Goal: Task Accomplishment & Management: Manage account settings

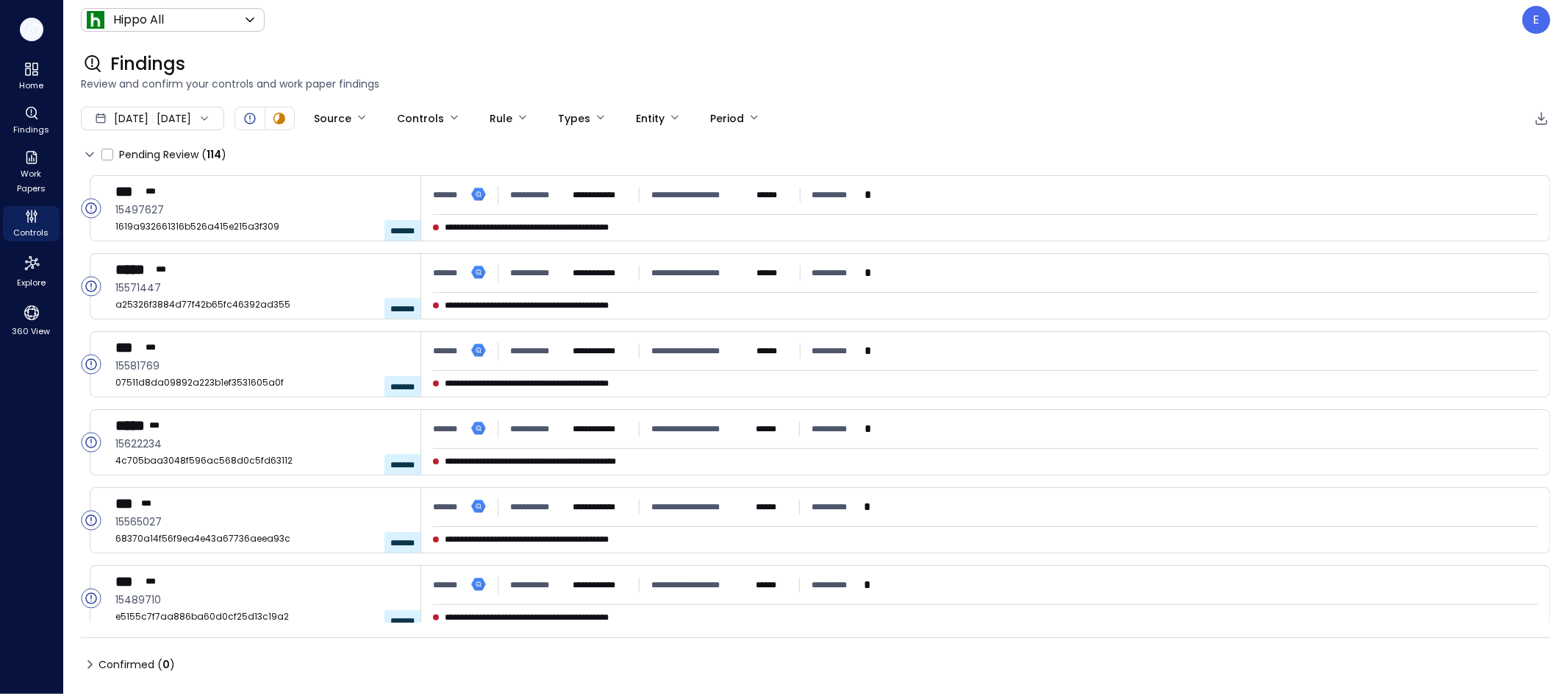
click at [34, 18] on button "button" at bounding box center [32, 29] width 24 height 24
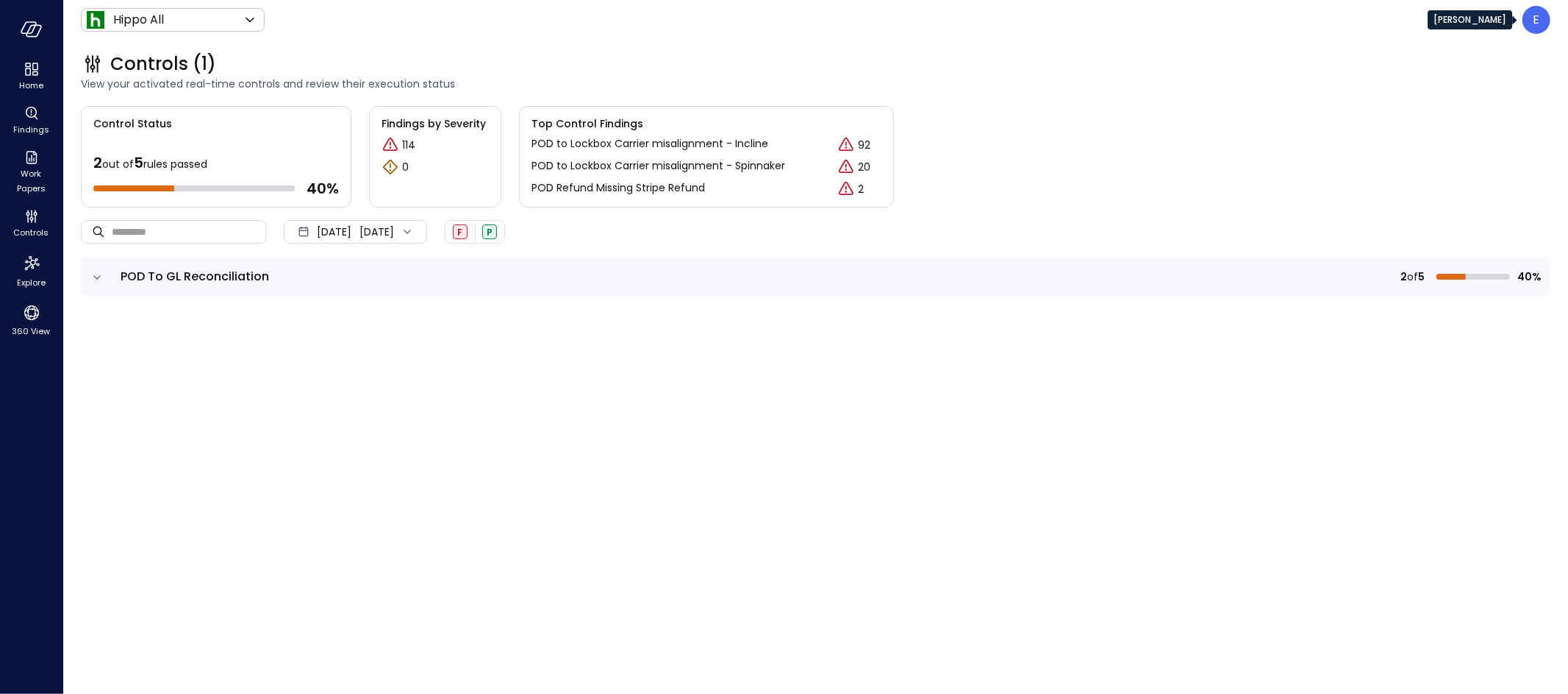
click at [1533, 26] on p "E" at bounding box center [1536, 20] width 7 height 18
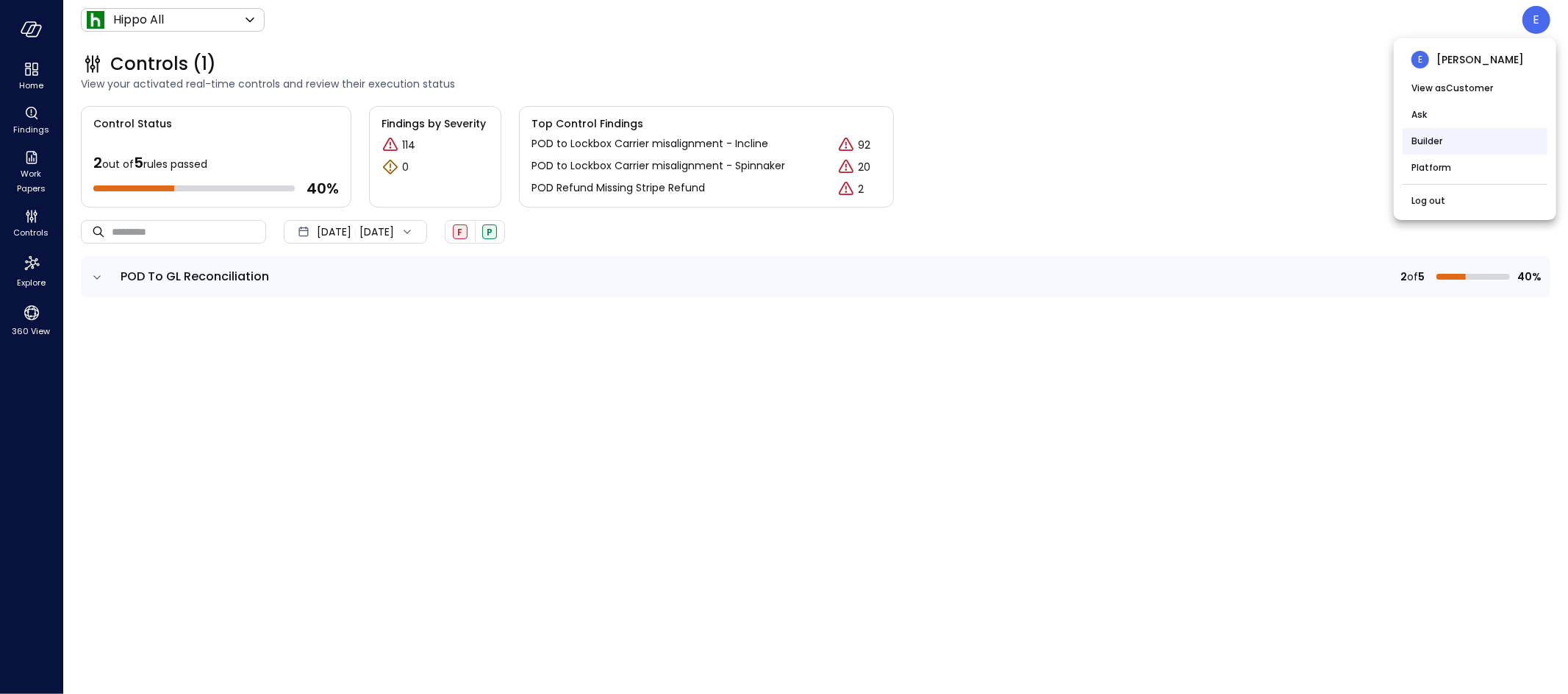
click at [1474, 146] on li "Builder" at bounding box center [1475, 141] width 145 height 26
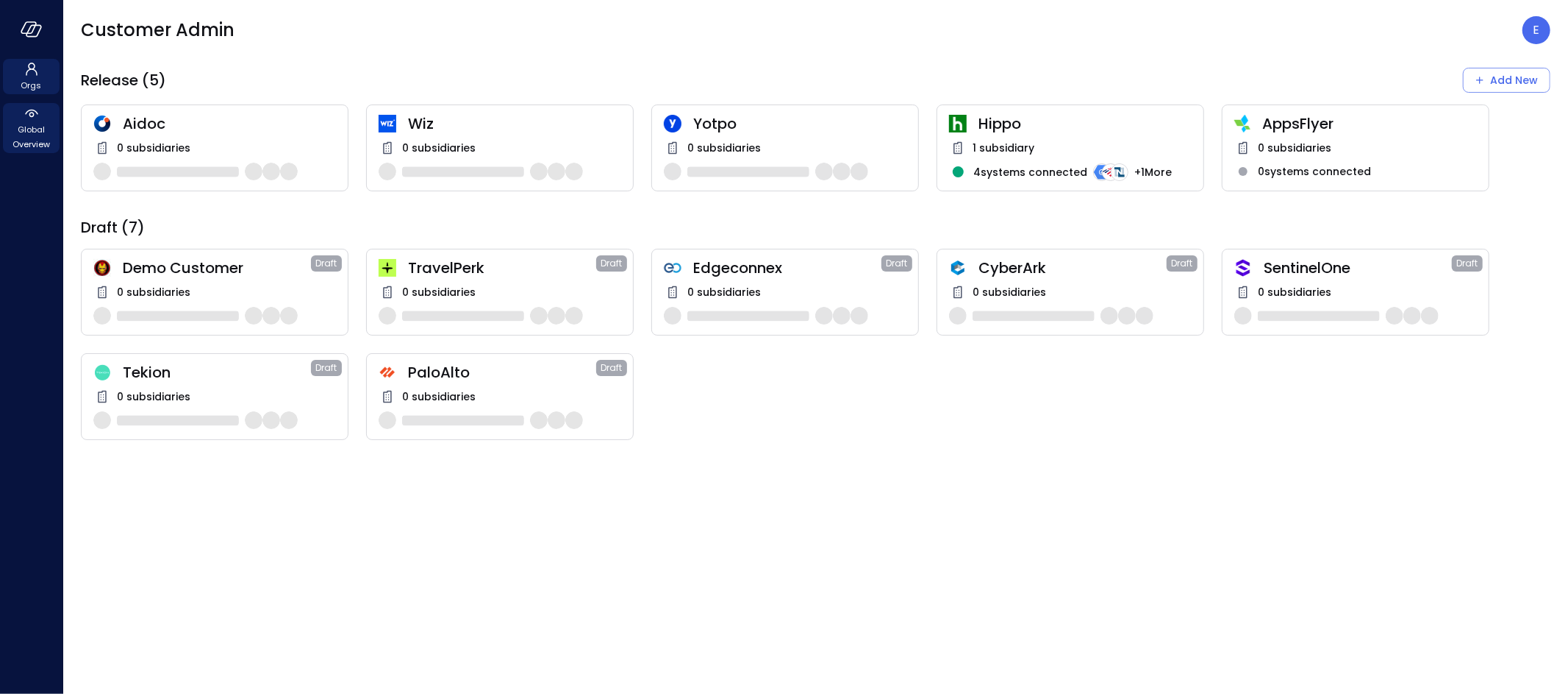
click at [30, 131] on span "Global Overview" at bounding box center [31, 137] width 45 height 29
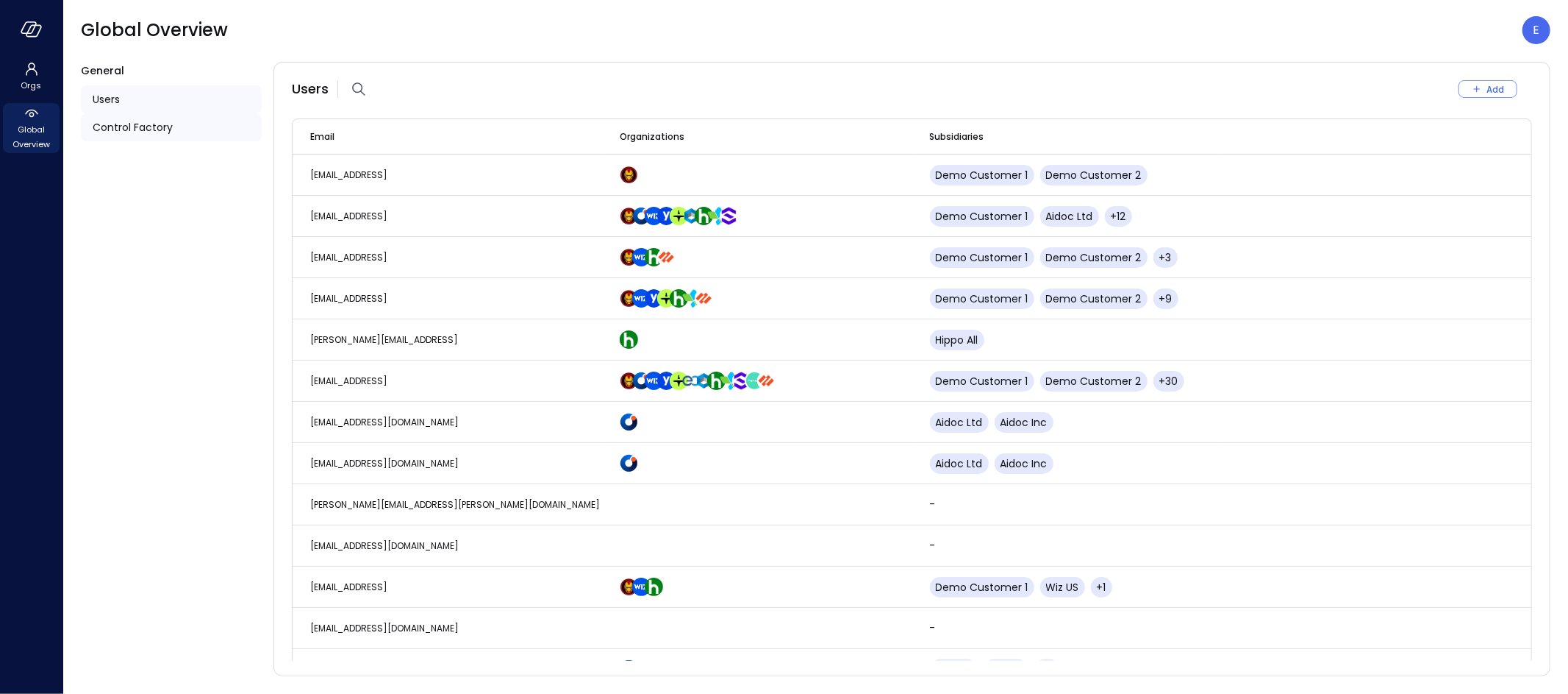
click at [169, 129] on span "Control Factory" at bounding box center [132, 127] width 80 height 16
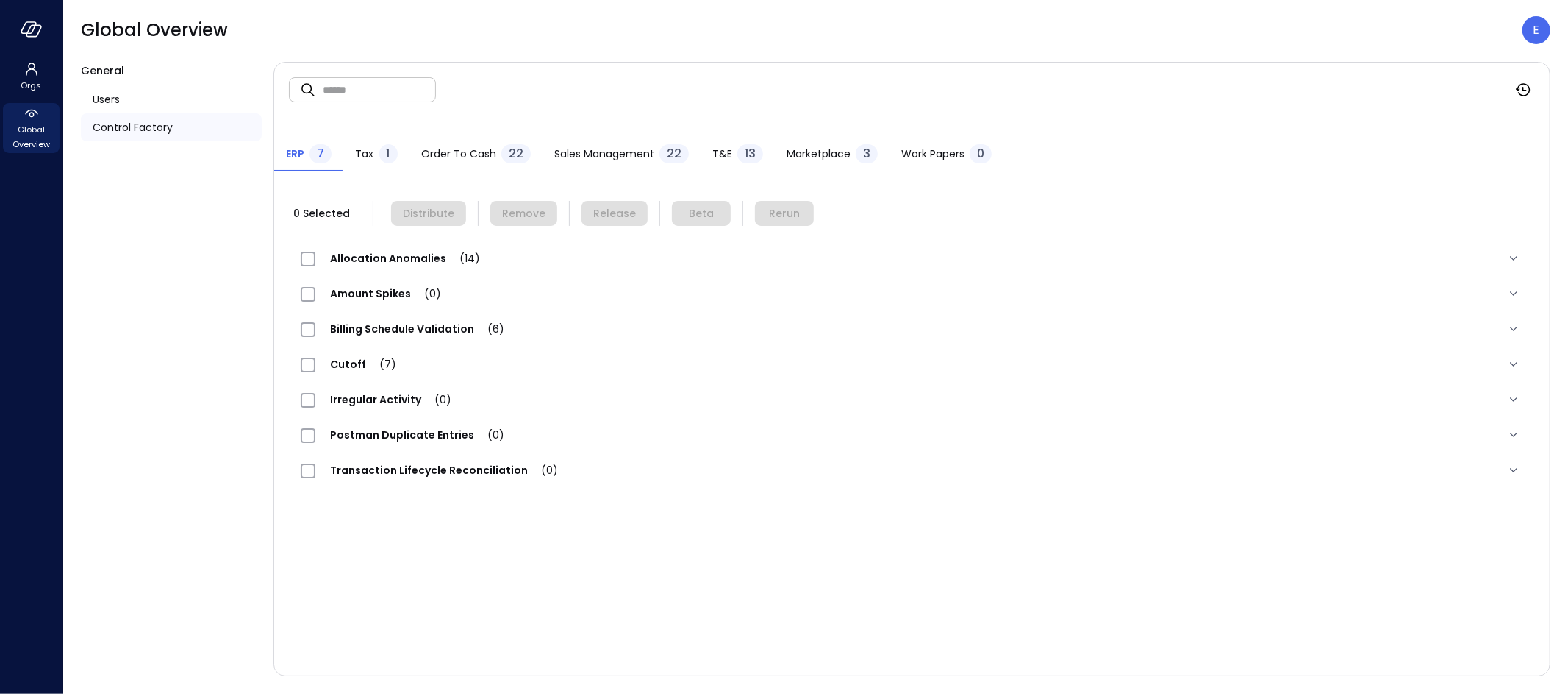
click at [919, 156] on span "Work Papers" at bounding box center [933, 154] width 63 height 16
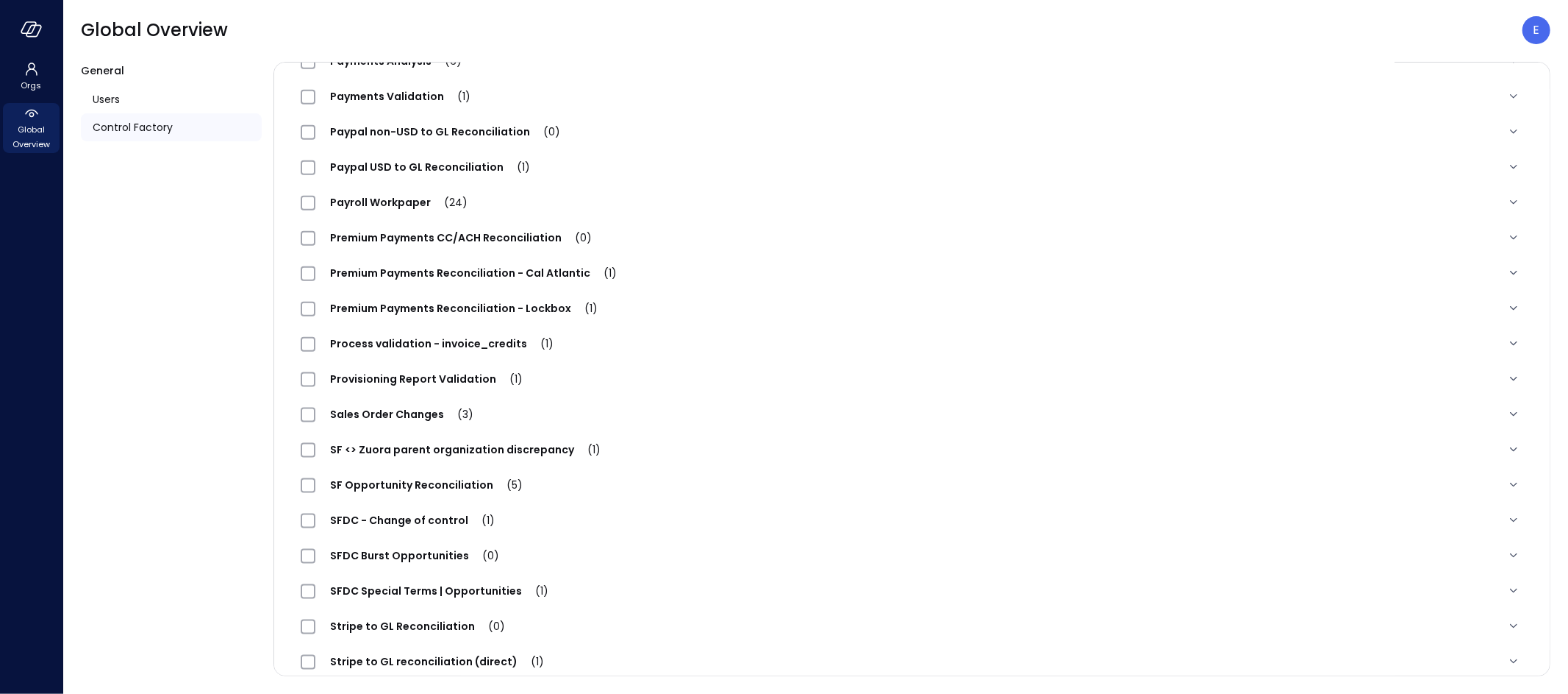
scroll to position [1512, 0]
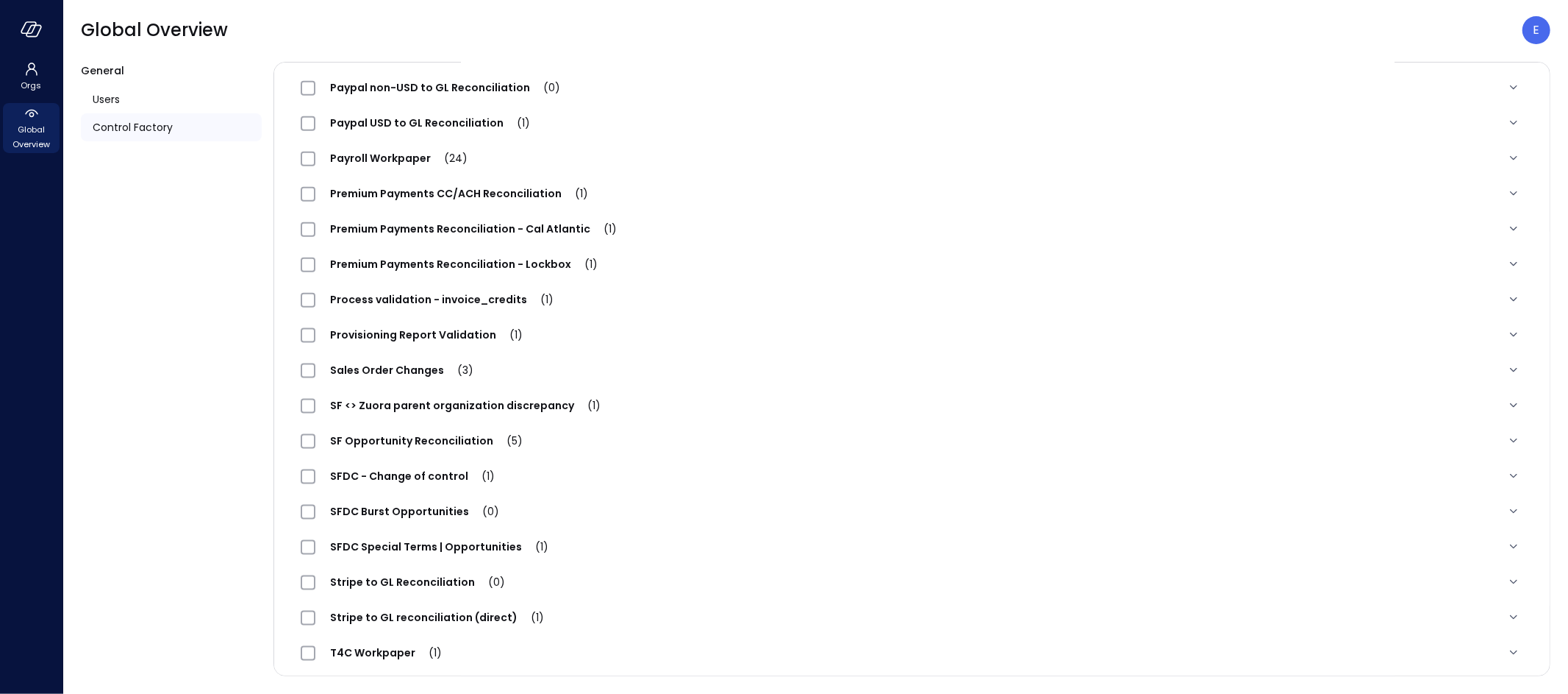
click at [424, 262] on span "Premium Payments Reconciliation - Lockbox (1)" at bounding box center [464, 264] width 297 height 15
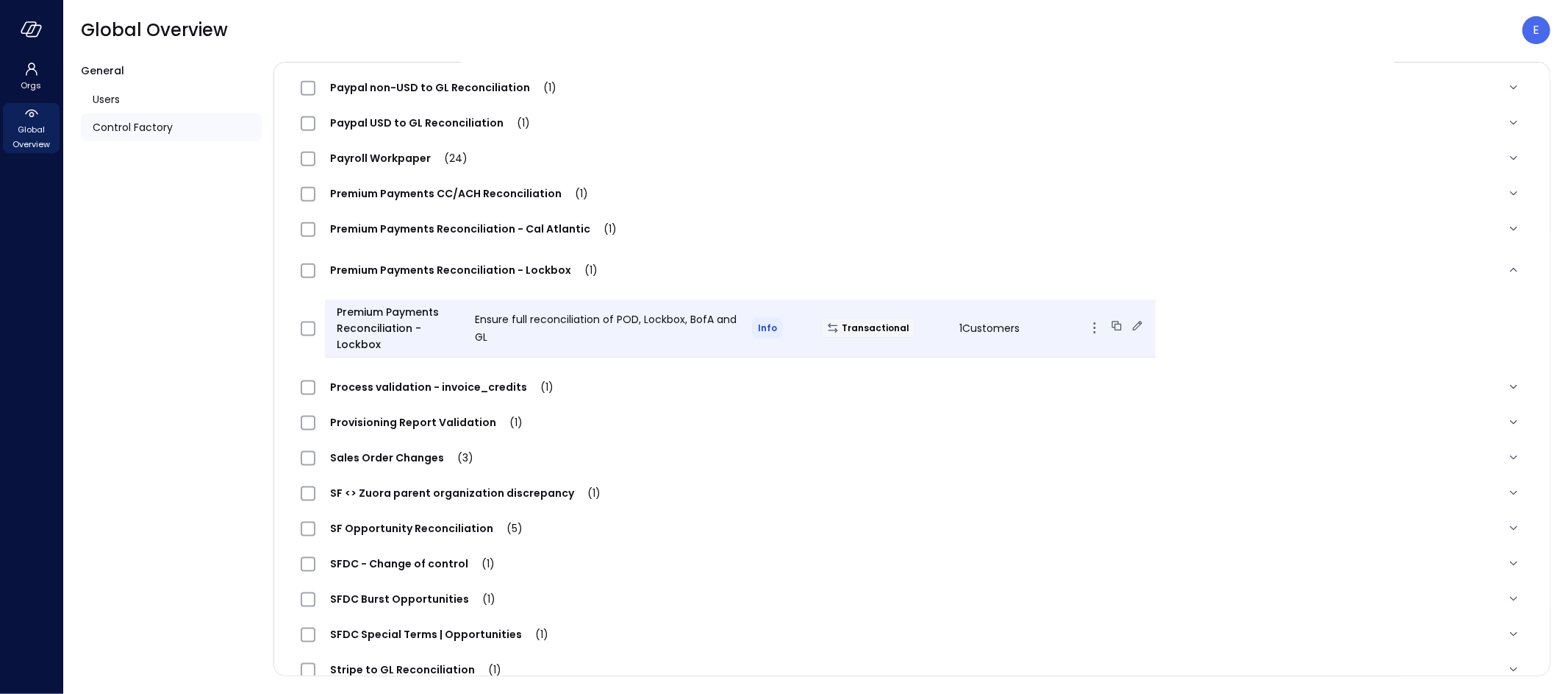
click at [1130, 322] on icon at bounding box center [1137, 326] width 15 height 15
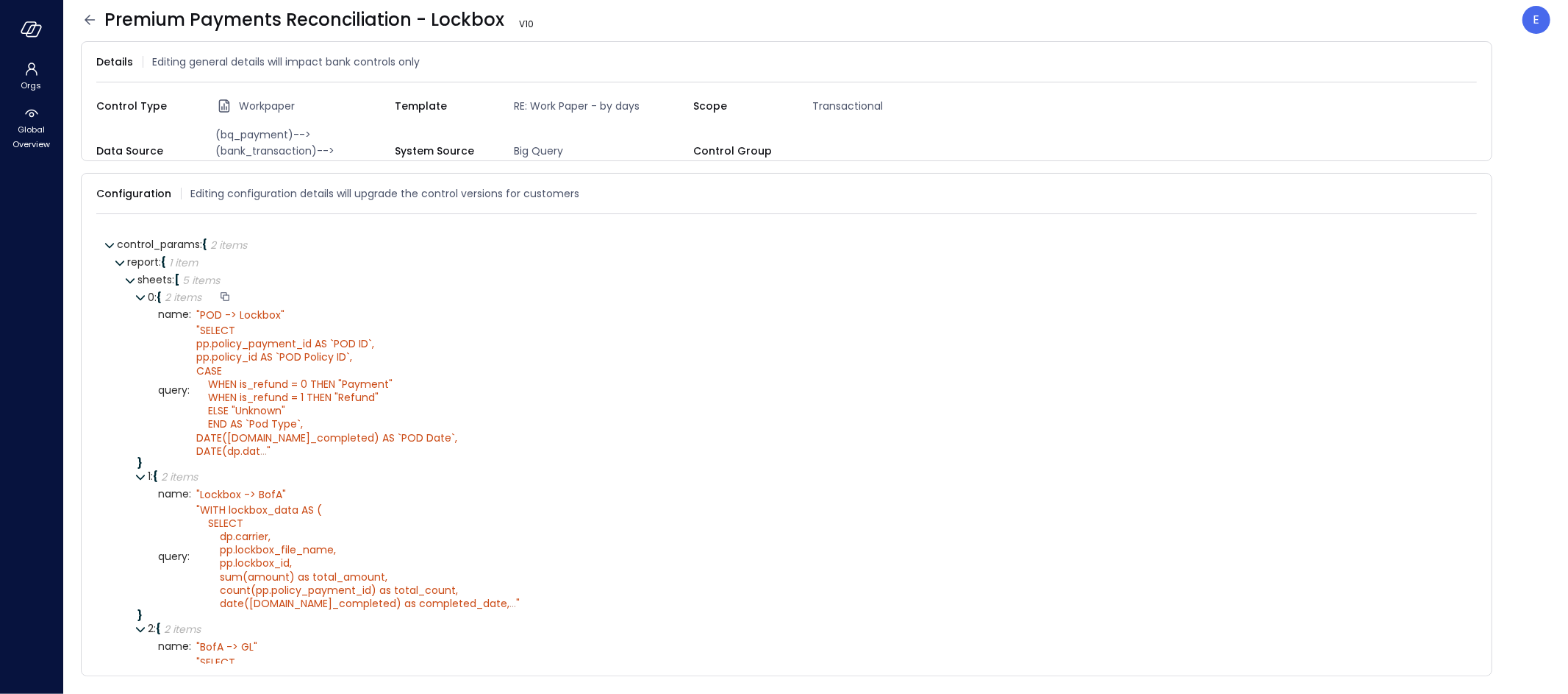
click at [536, 292] on div "0 : { 2 items }" at bounding box center [807, 297] width 1319 height 18
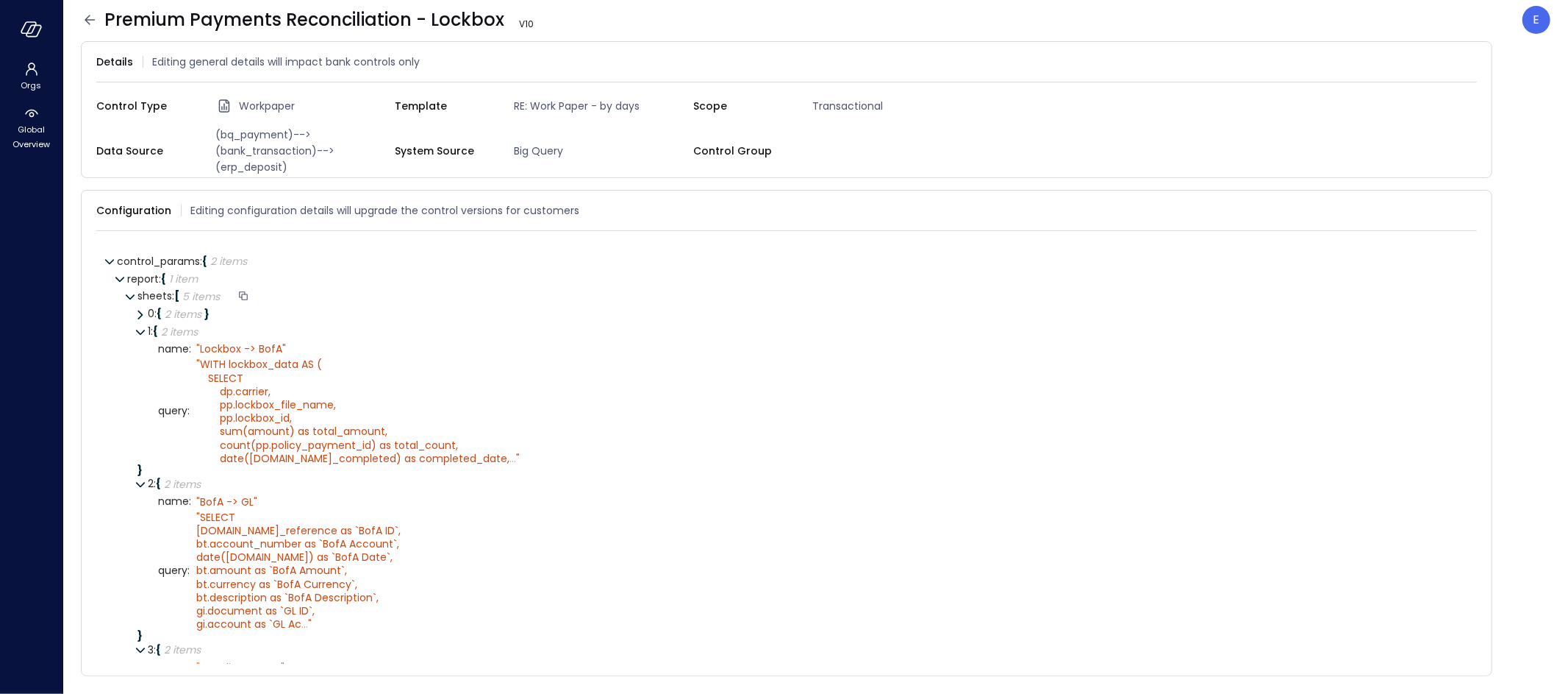
click at [538, 296] on div "sheets : [ 5 items ]" at bounding box center [802, 297] width 1329 height 18
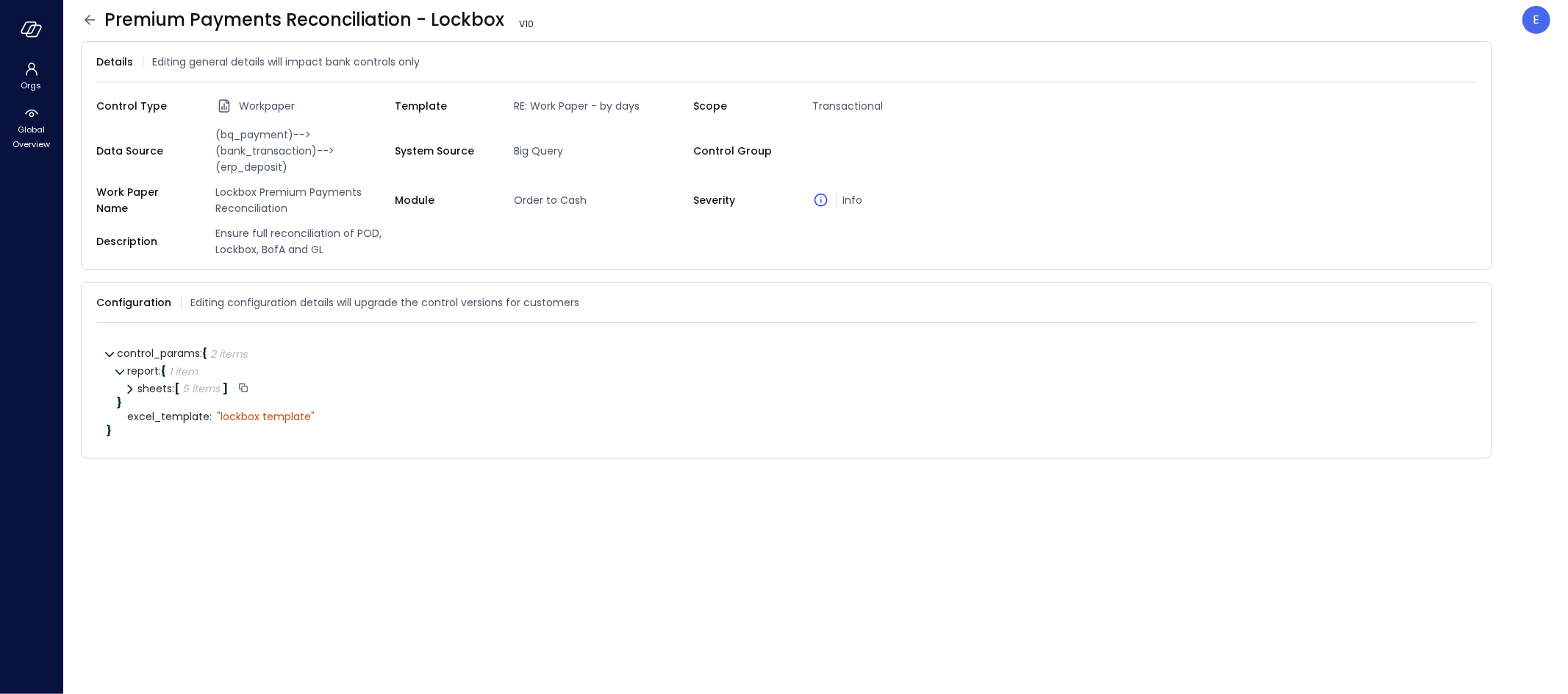
click at [282, 382] on div "sheets : [ 5 items ]" at bounding box center [802, 389] width 1329 height 18
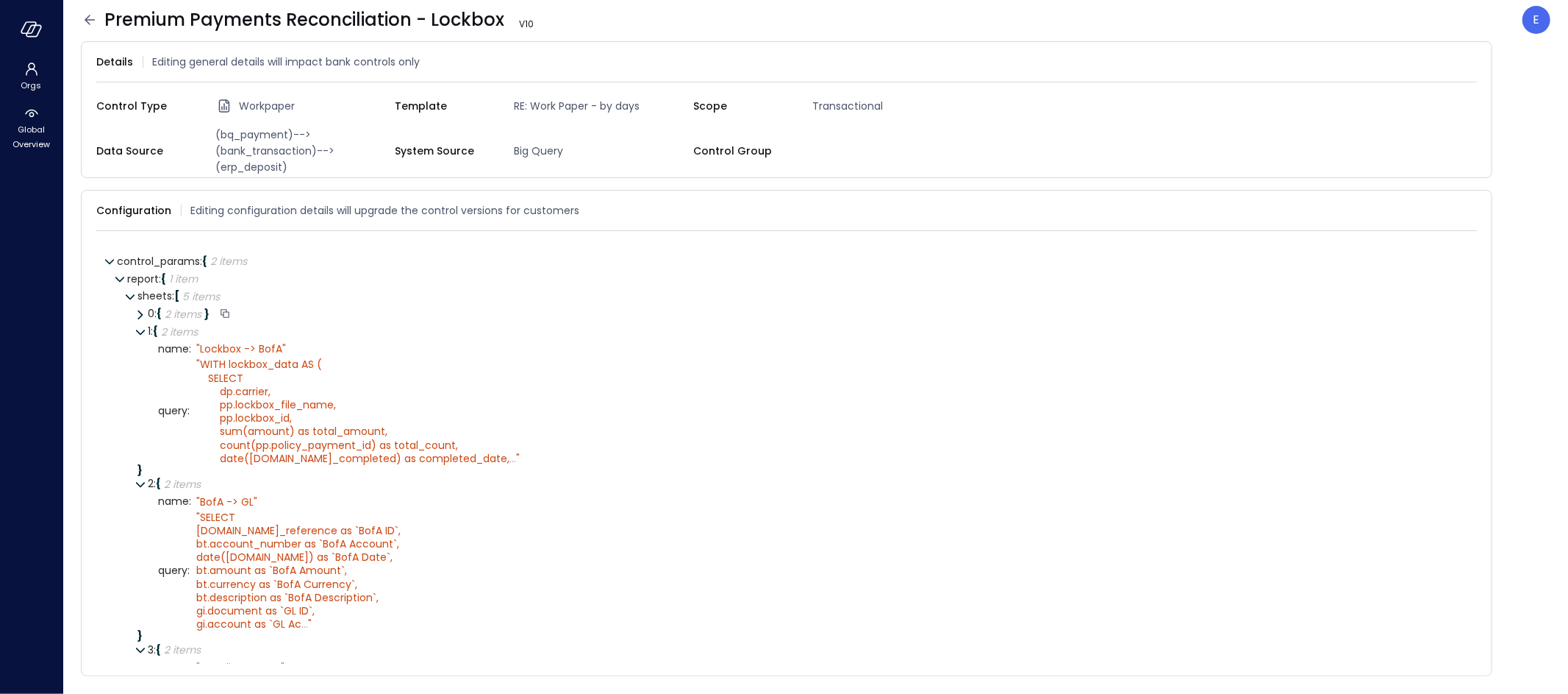
click at [140, 310] on icon at bounding box center [140, 315] width 10 height 10
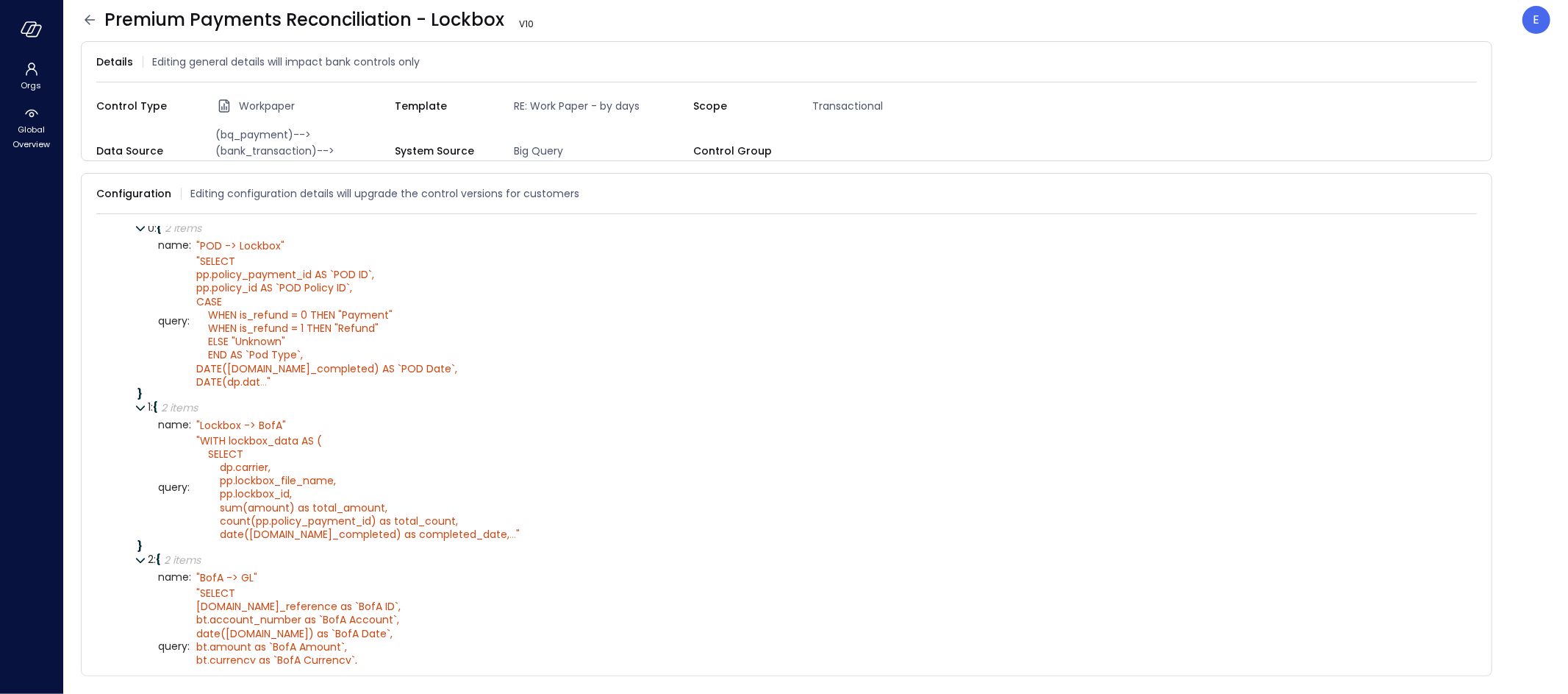
scroll to position [94, 0]
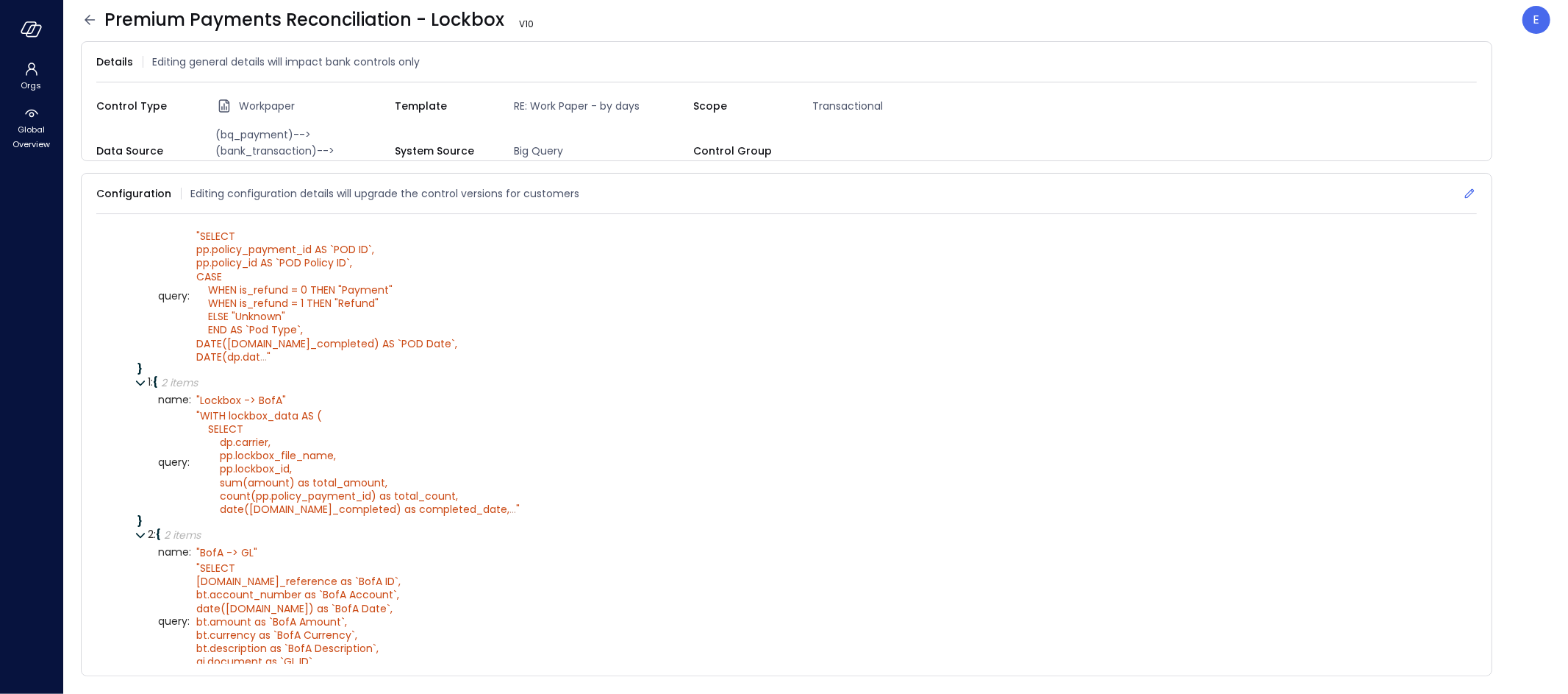
click at [1469, 189] on icon at bounding box center [1469, 194] width 10 height 10
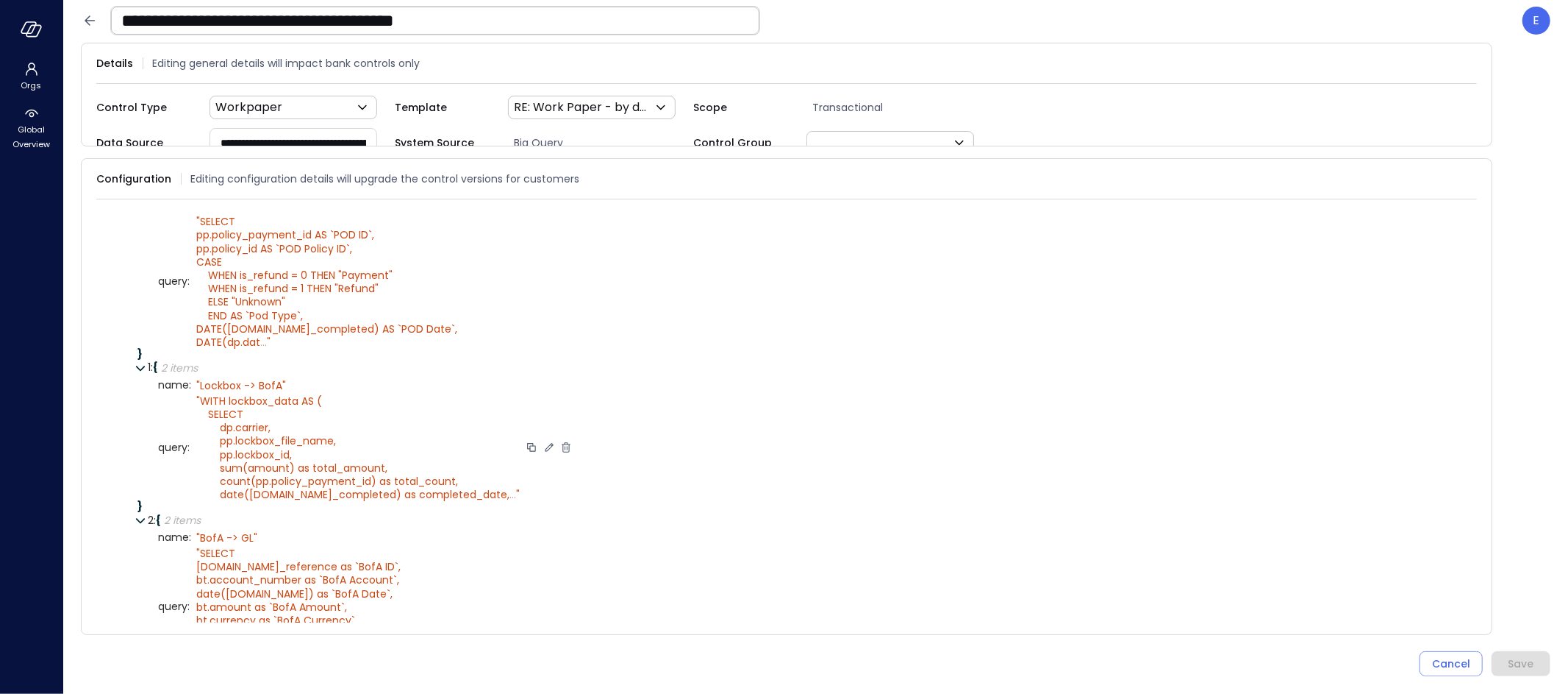
click at [543, 445] on icon at bounding box center [549, 447] width 13 height 13
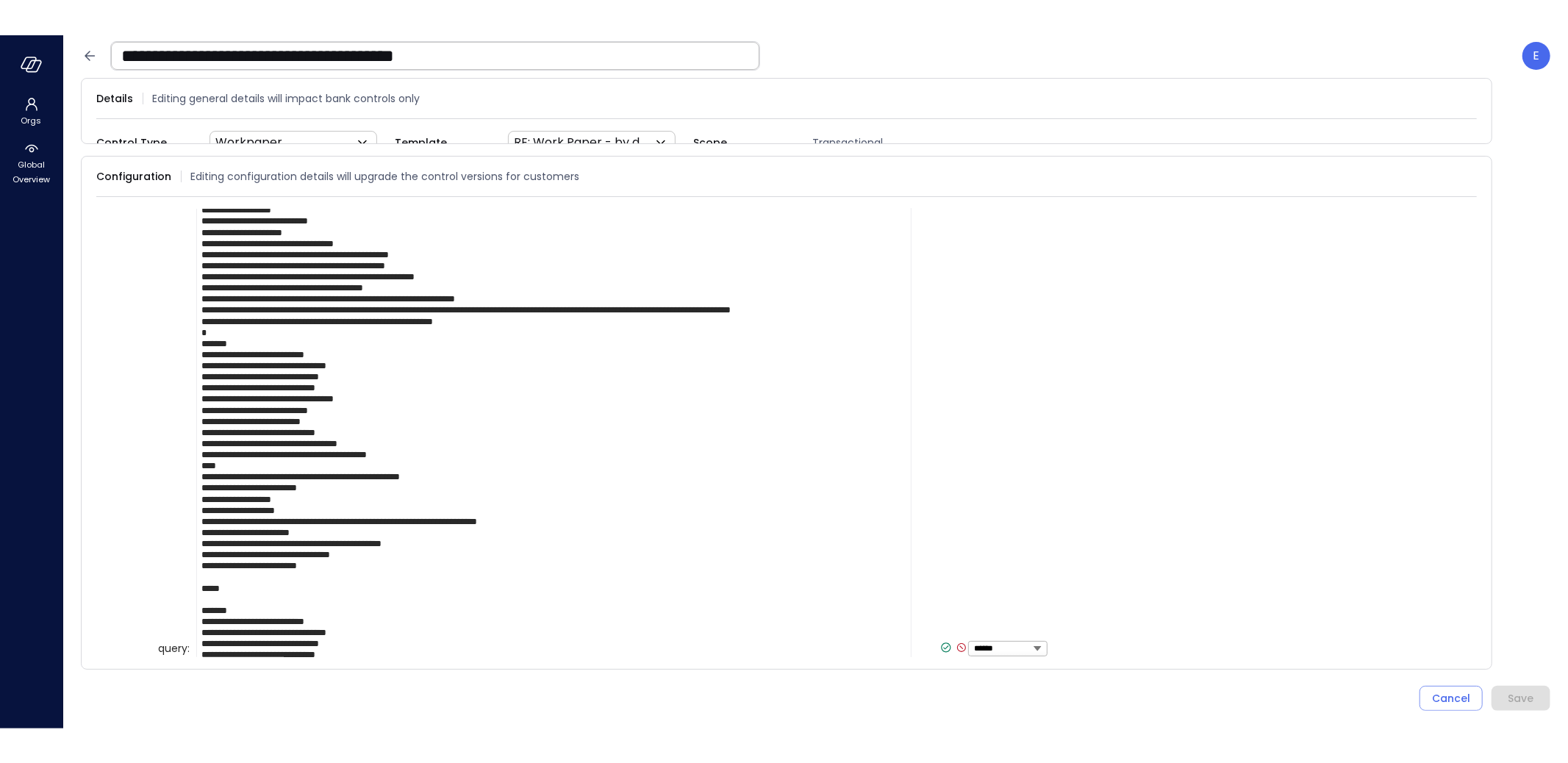
scroll to position [309, 0]
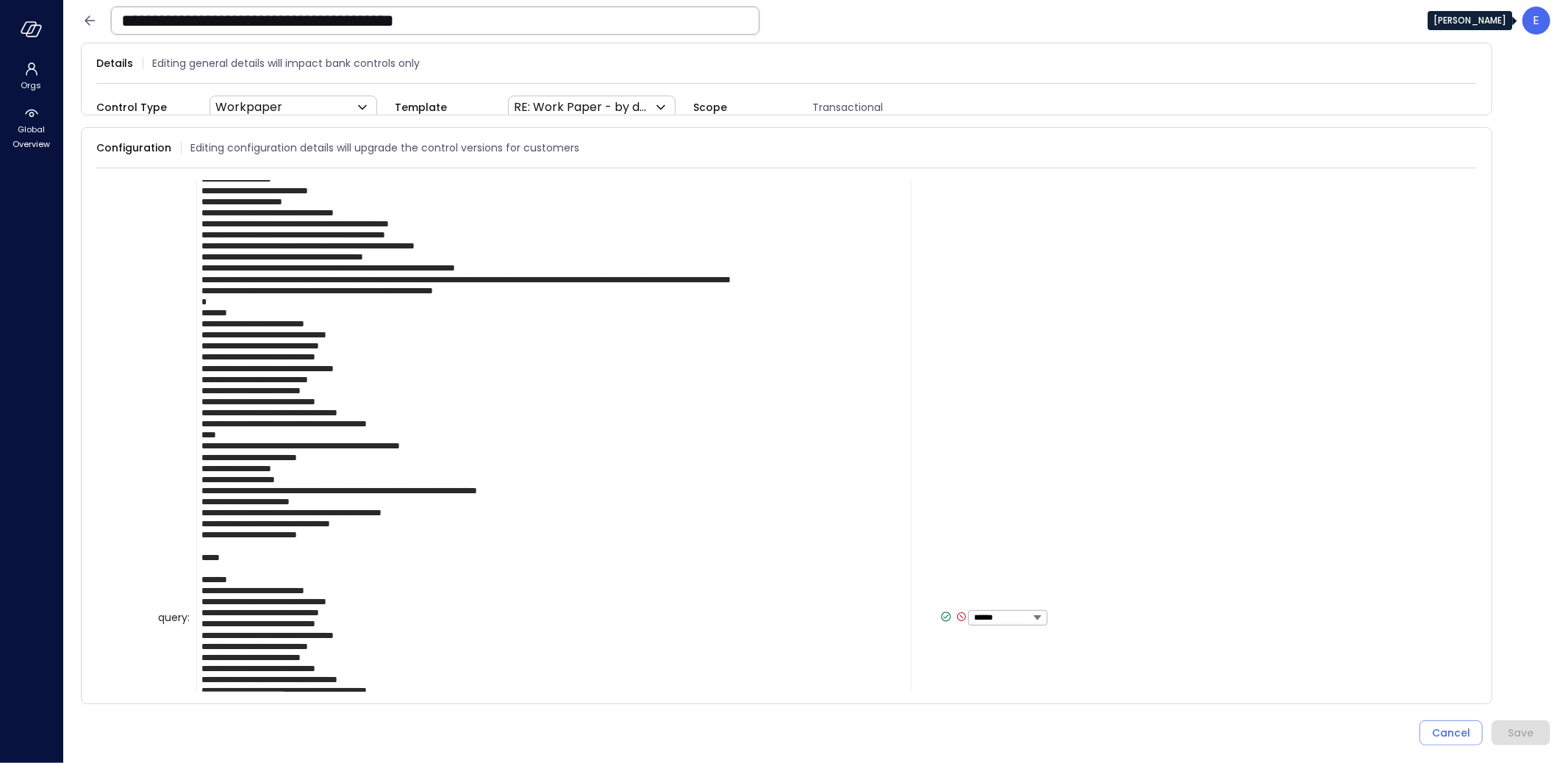
click at [1536, 25] on p "E" at bounding box center [1536, 21] width 7 height 18
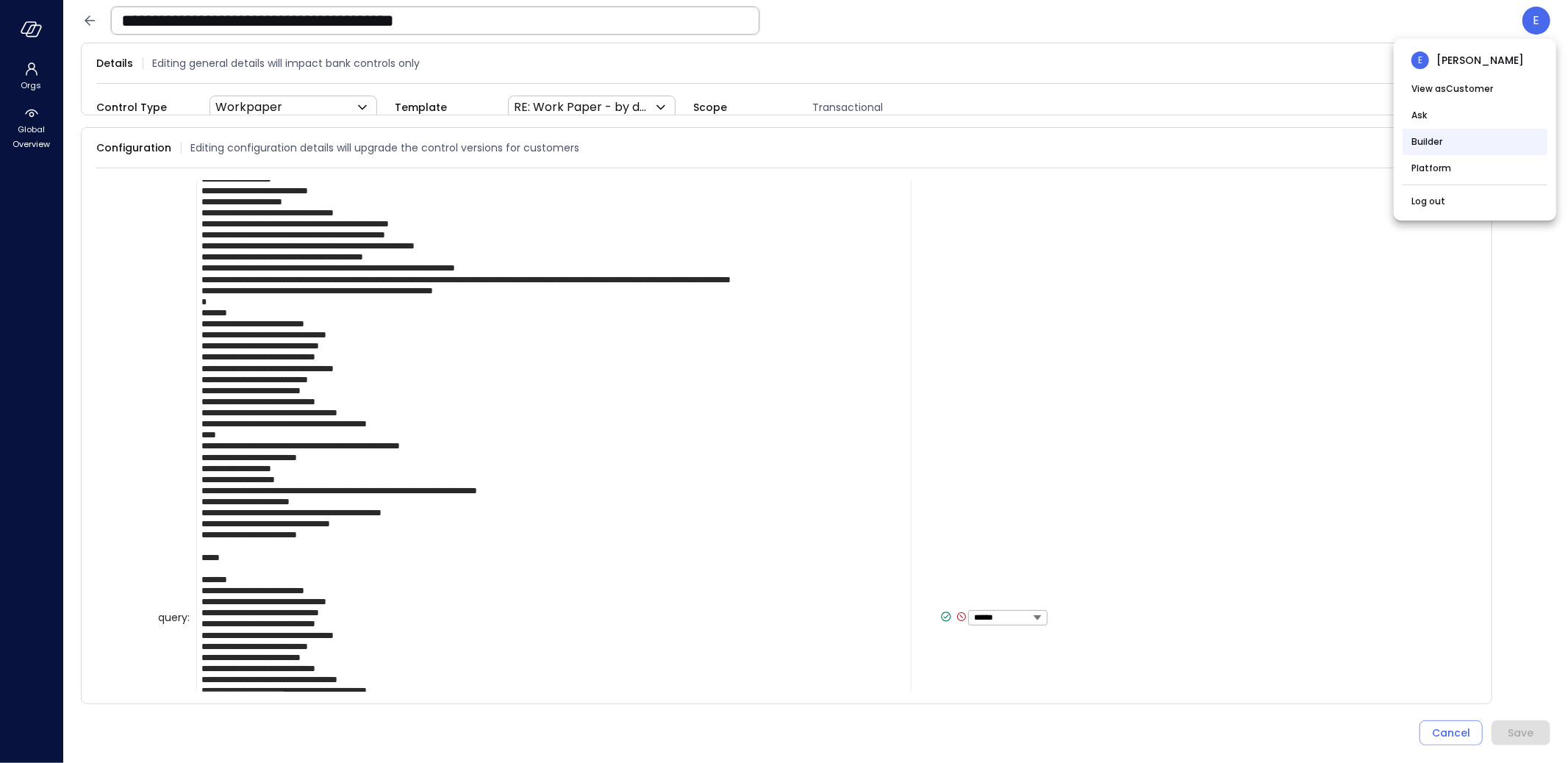
click at [1436, 143] on li "Builder" at bounding box center [1475, 142] width 145 height 26
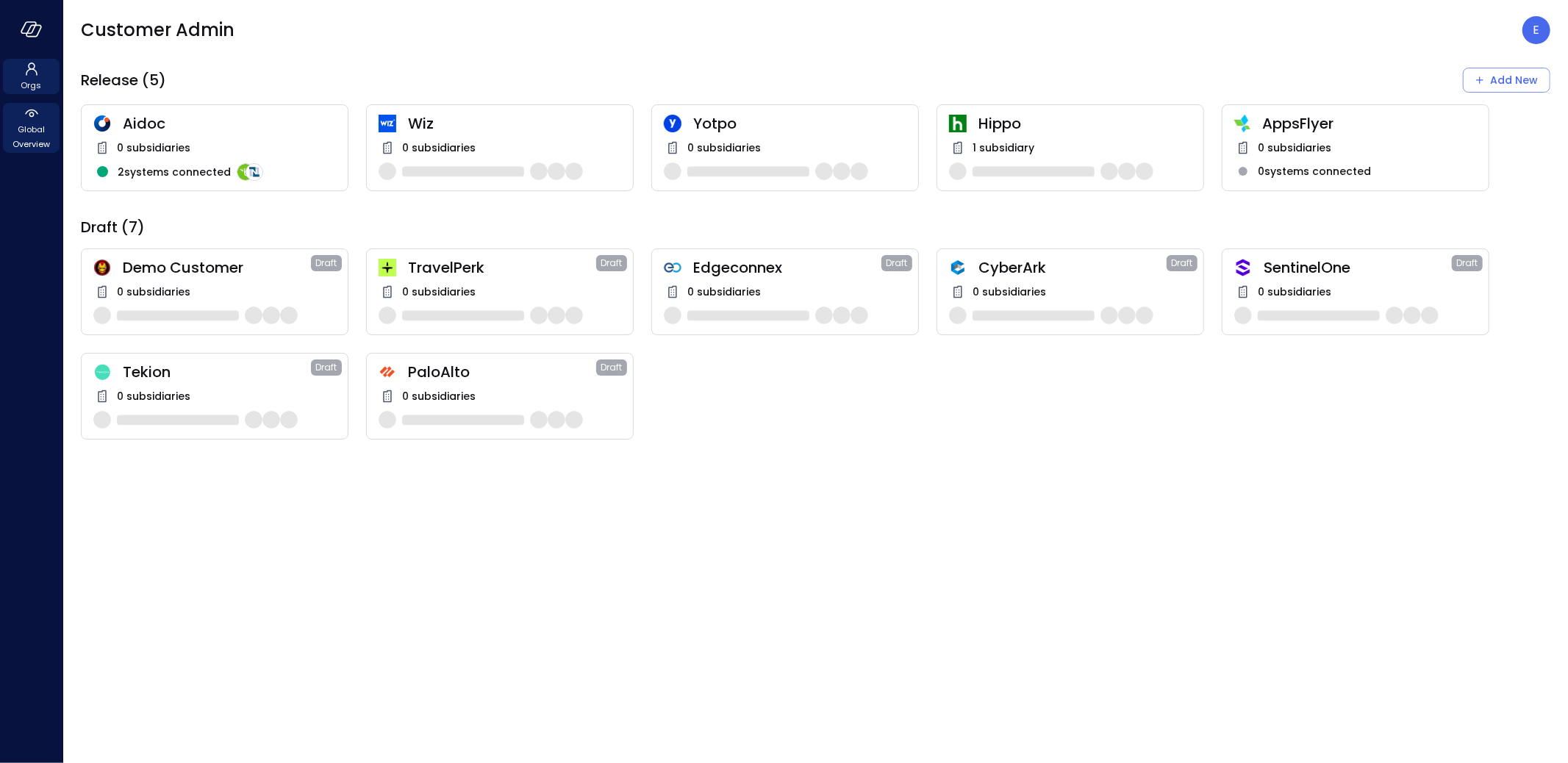
click at [35, 120] on icon at bounding box center [32, 113] width 18 height 18
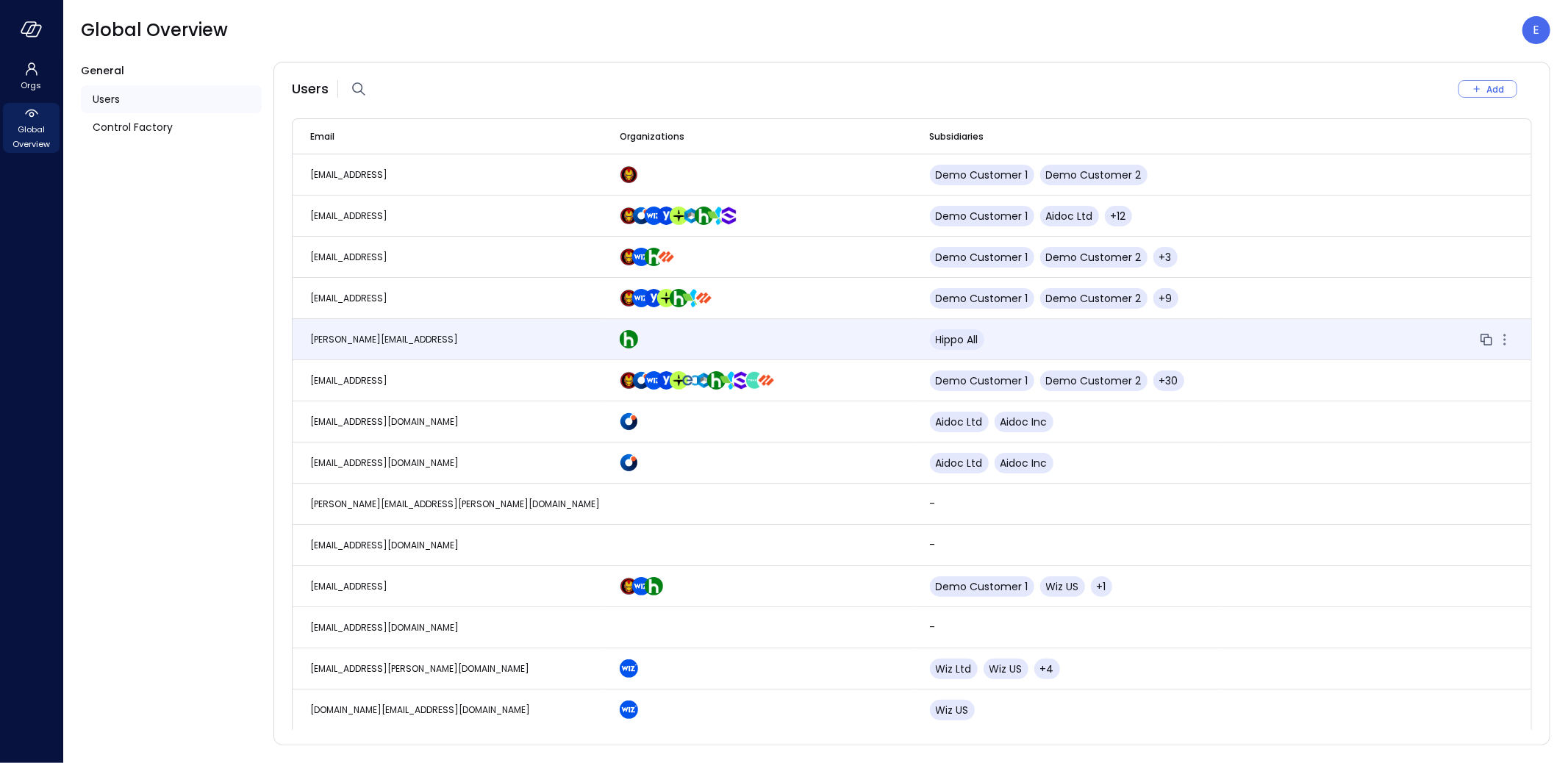
click at [391, 344] on span "[PERSON_NAME][EMAIL_ADDRESS]" at bounding box center [384, 339] width 148 height 13
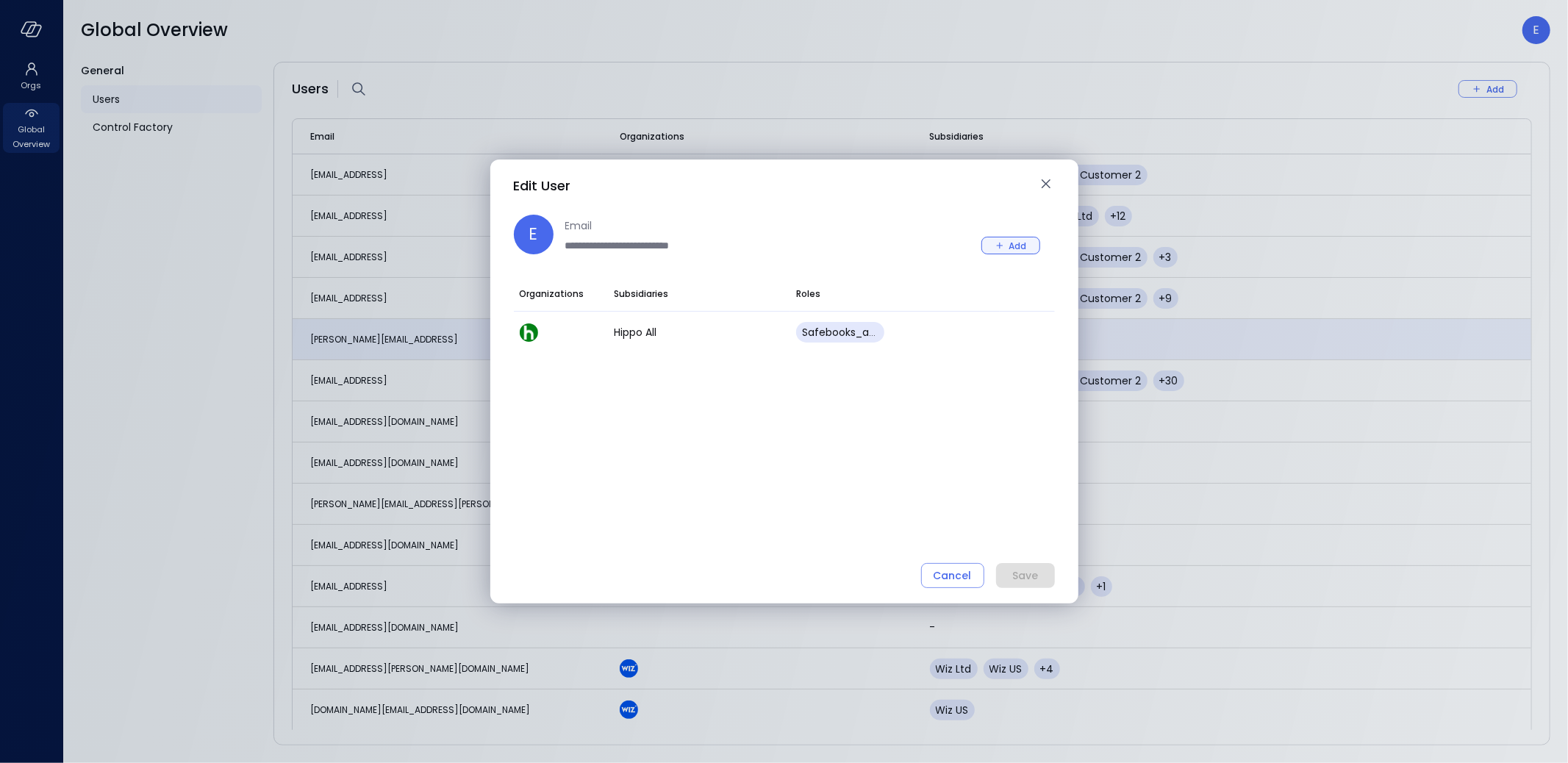
click at [1015, 249] on div "Add" at bounding box center [1018, 246] width 18 height 15
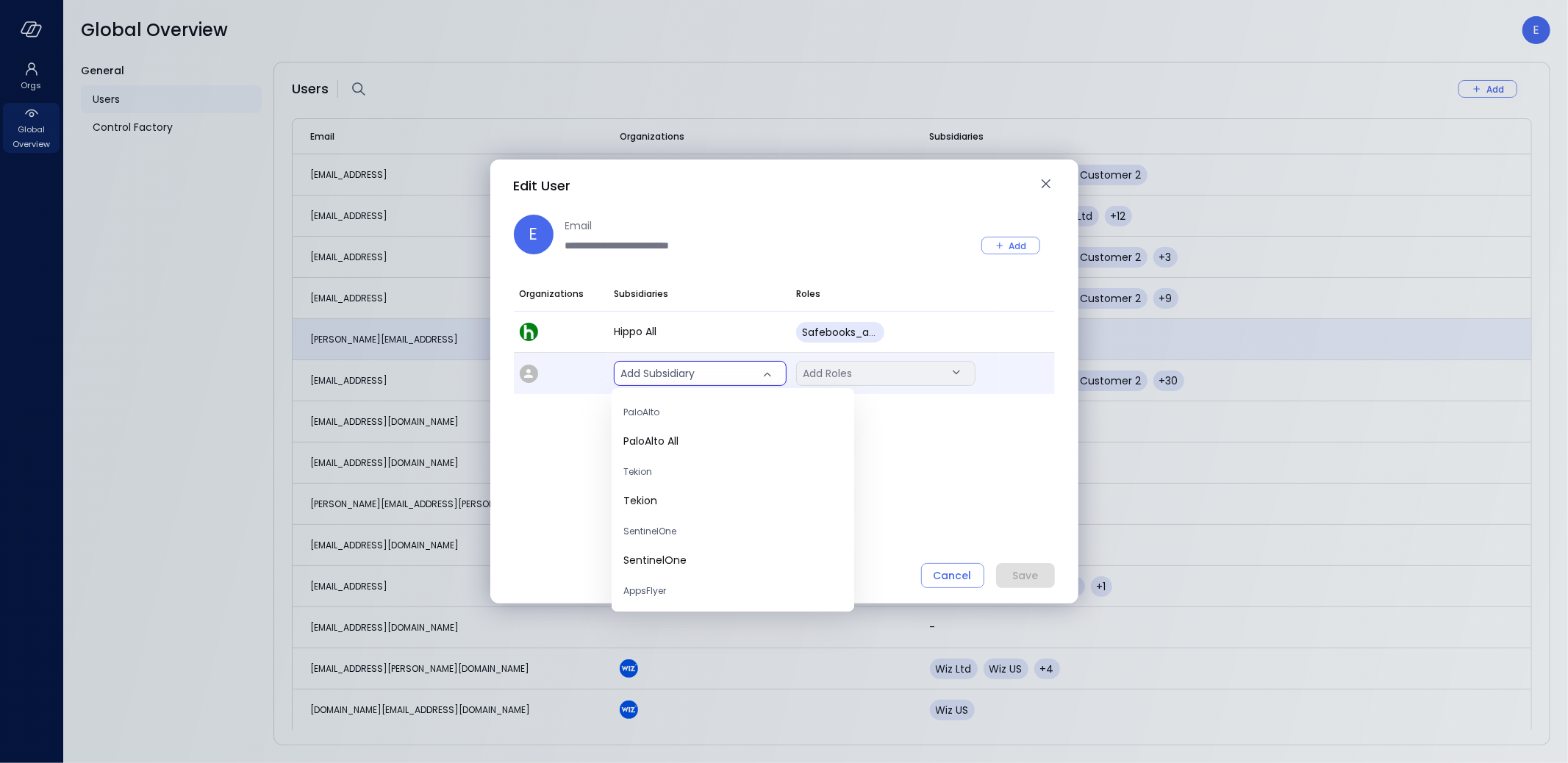
click at [722, 372] on body "Orgs Global Overview Global Overview E General Users Control Factory Users Add …" at bounding box center [784, 381] width 1568 height 763
click at [694, 573] on span "Demo Customer 1" at bounding box center [733, 570] width 219 height 15
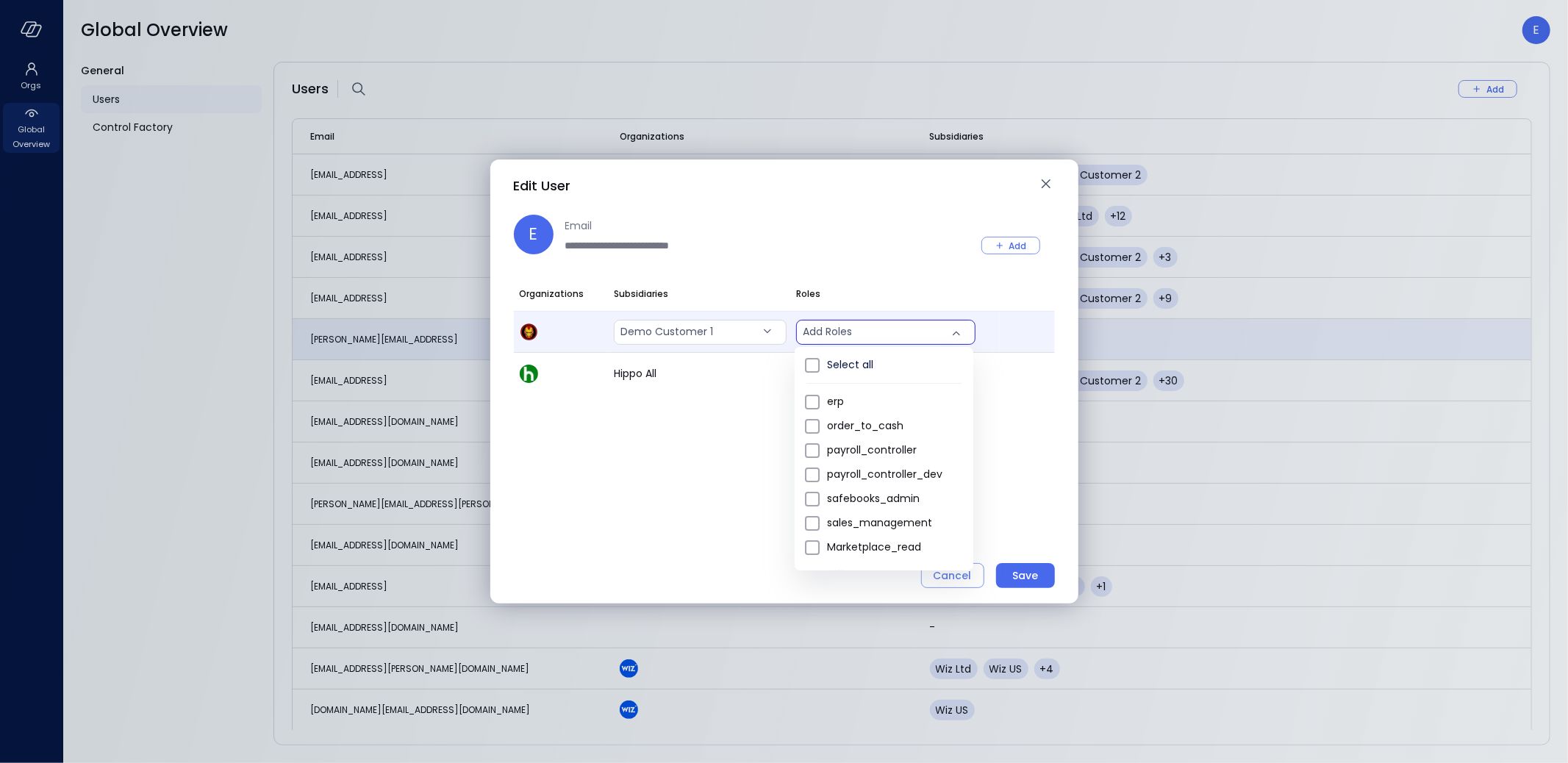
click at [847, 332] on body "Orgs Global Overview Global Overview E General Users Control Factory Users Add …" at bounding box center [784, 381] width 1568 height 763
click at [886, 506] on span "safebooks_admin" at bounding box center [894, 499] width 135 height 15
type input "*"
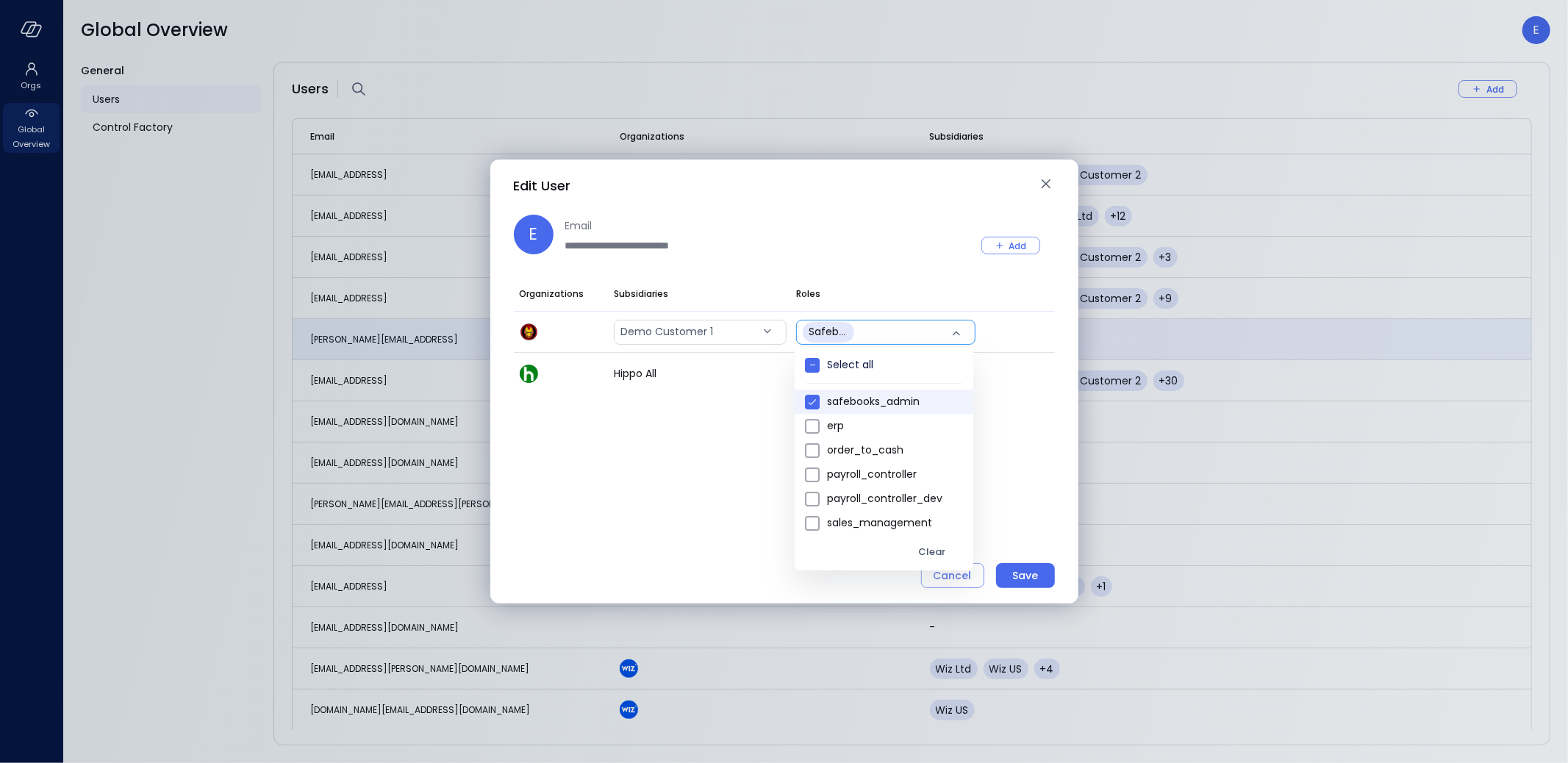
click at [1033, 575] on div at bounding box center [784, 381] width 1568 height 763
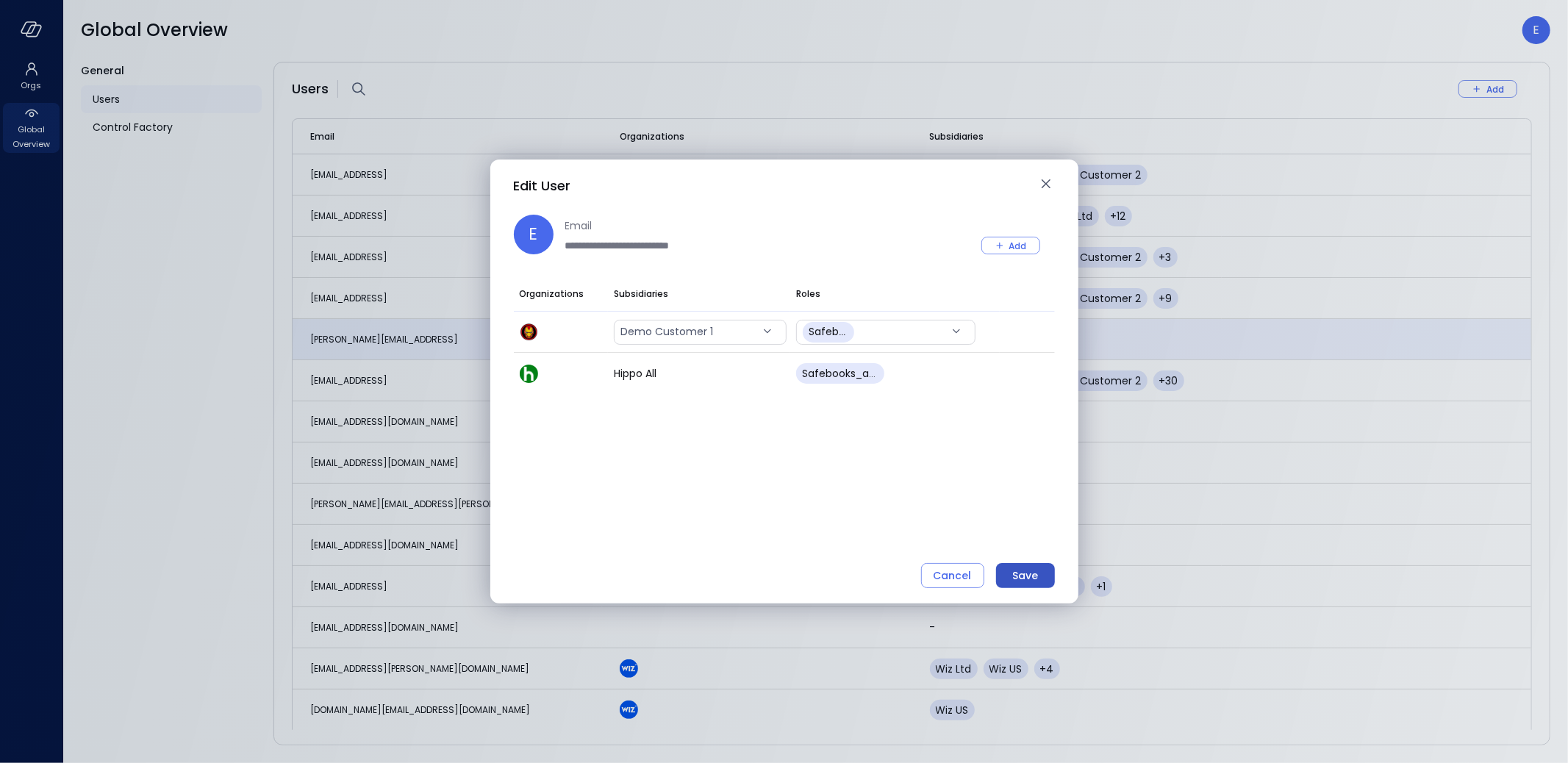
click at [1036, 576] on div "Save" at bounding box center [1024, 576] width 26 height 18
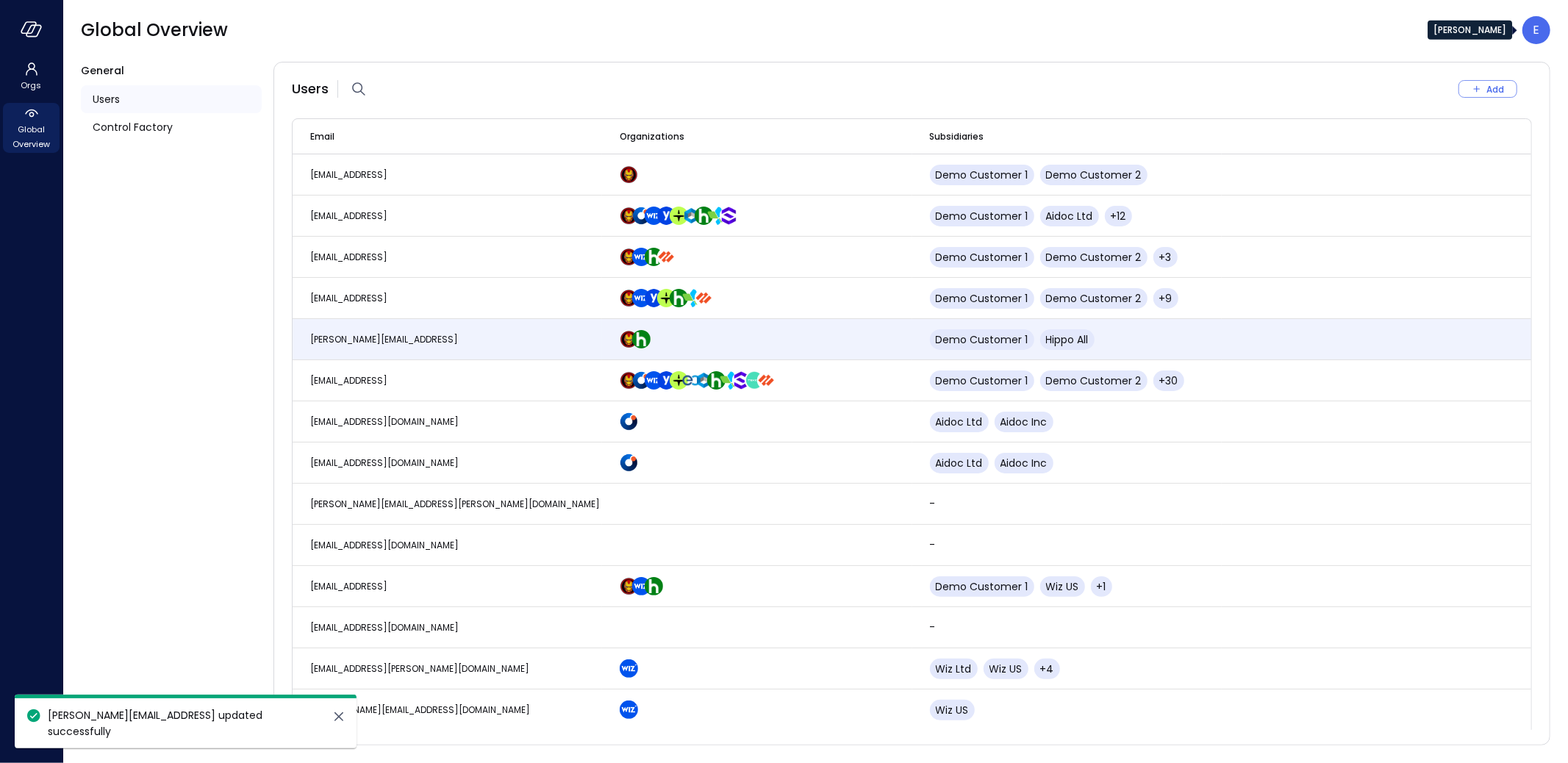
click at [1543, 24] on div "E" at bounding box center [1536, 30] width 28 height 28
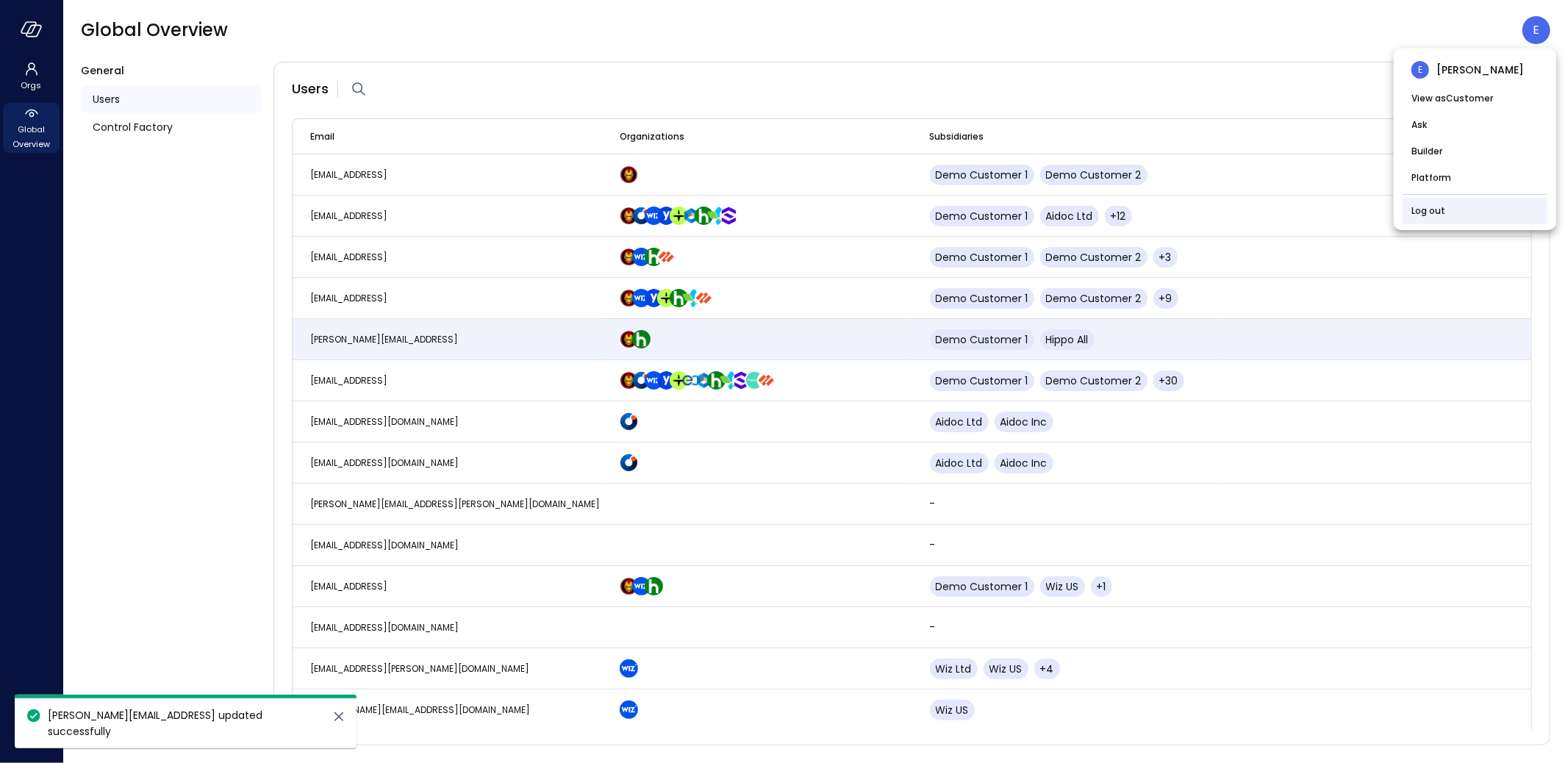
click at [1447, 202] on li "Log out" at bounding box center [1475, 211] width 145 height 26
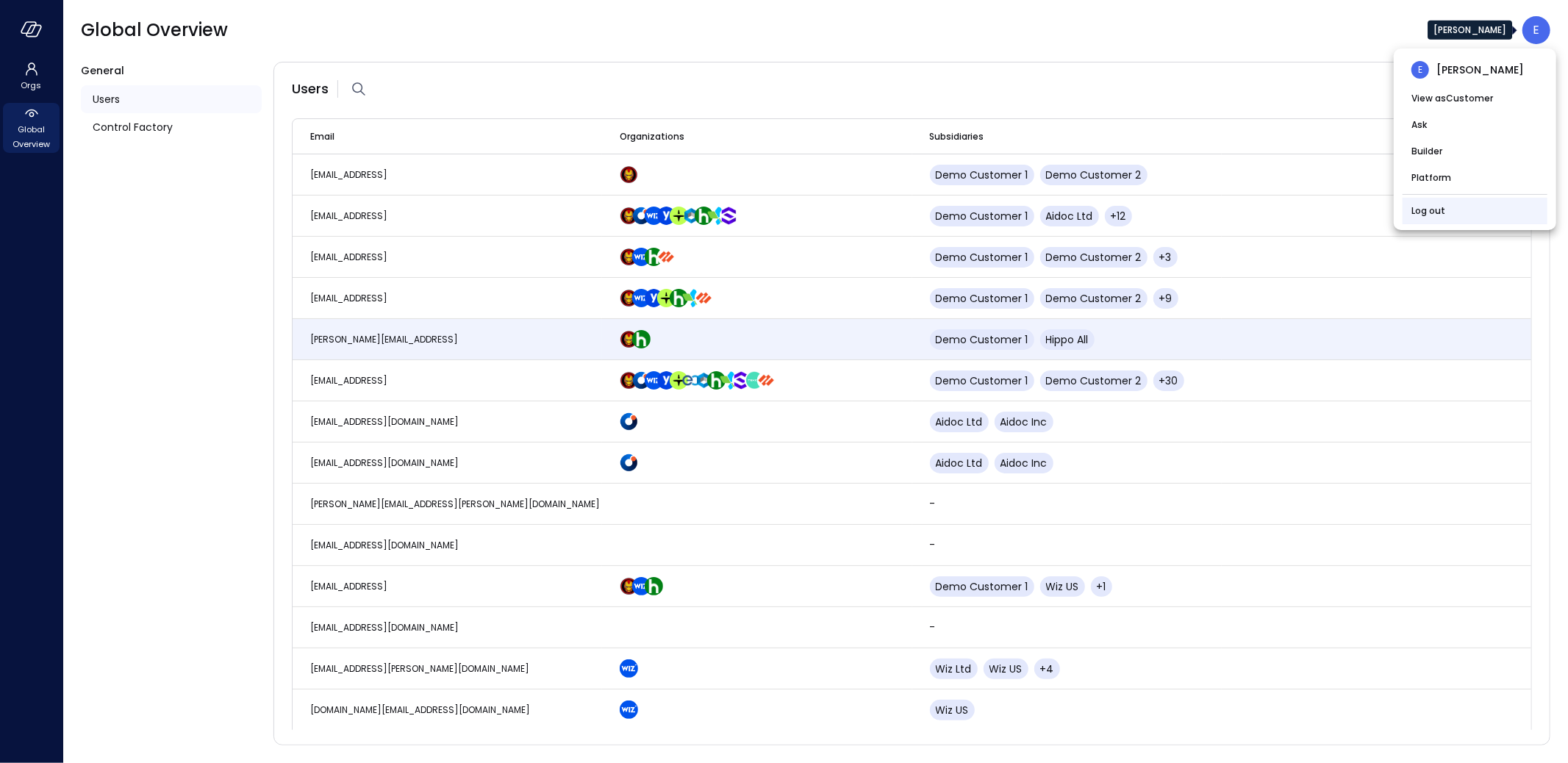
click at [1453, 214] on li "Log out" at bounding box center [1475, 211] width 145 height 26
click at [1413, 209] on link "Log out" at bounding box center [1428, 211] width 34 height 15
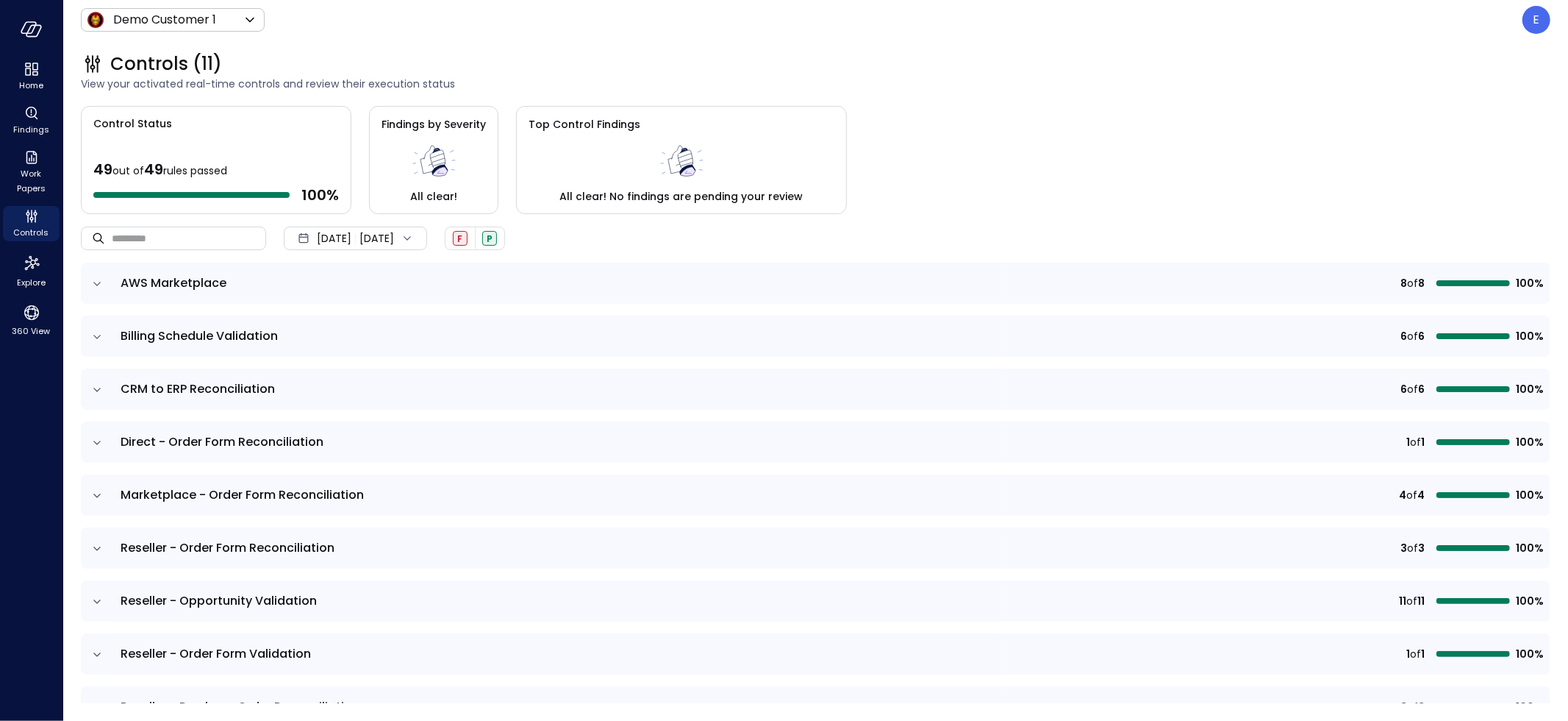
click at [101, 282] on icon "expand row" at bounding box center [97, 284] width 15 height 15
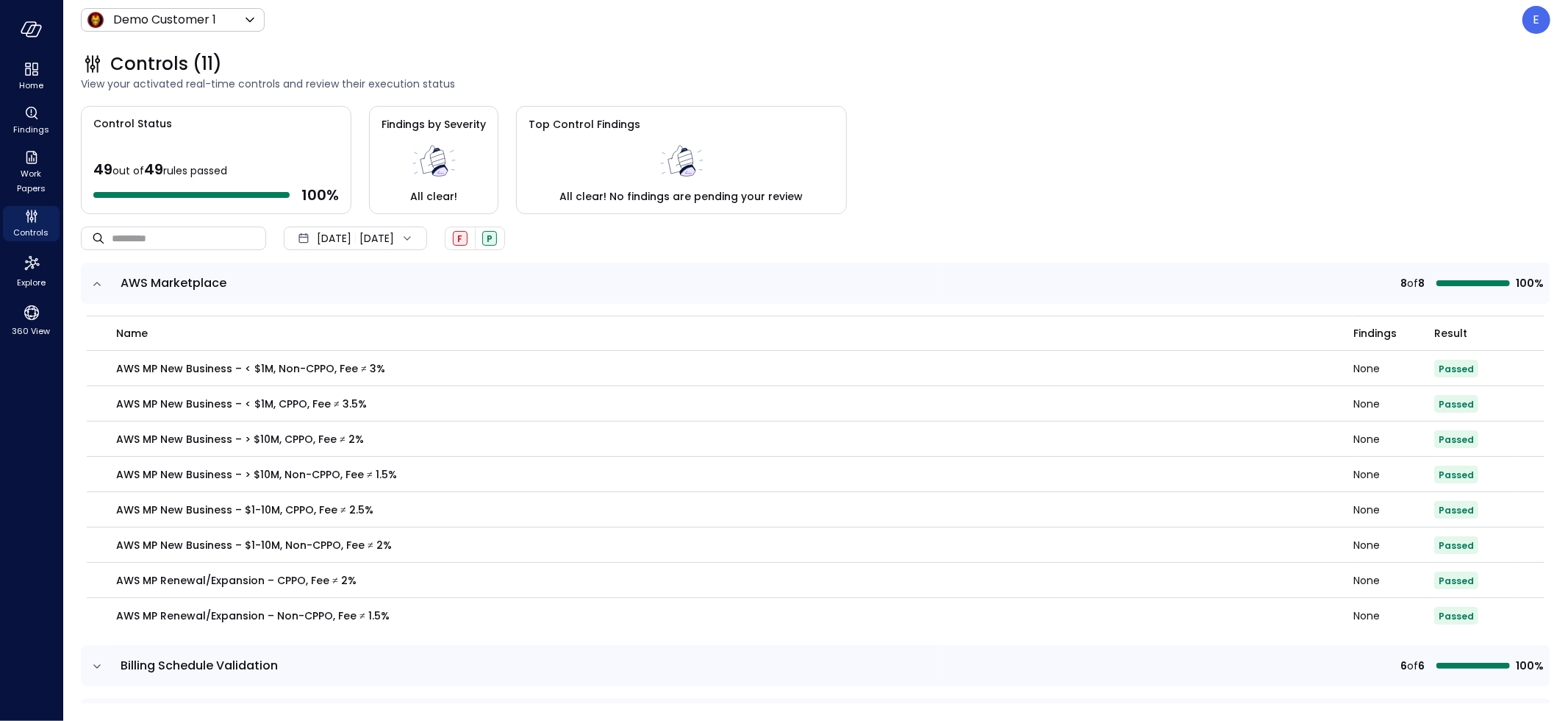
click at [349, 237] on span "[DATE]" at bounding box center [334, 238] width 35 height 16
click at [358, 330] on li "Current Year [DATE]" at bounding box center [363, 326] width 117 height 24
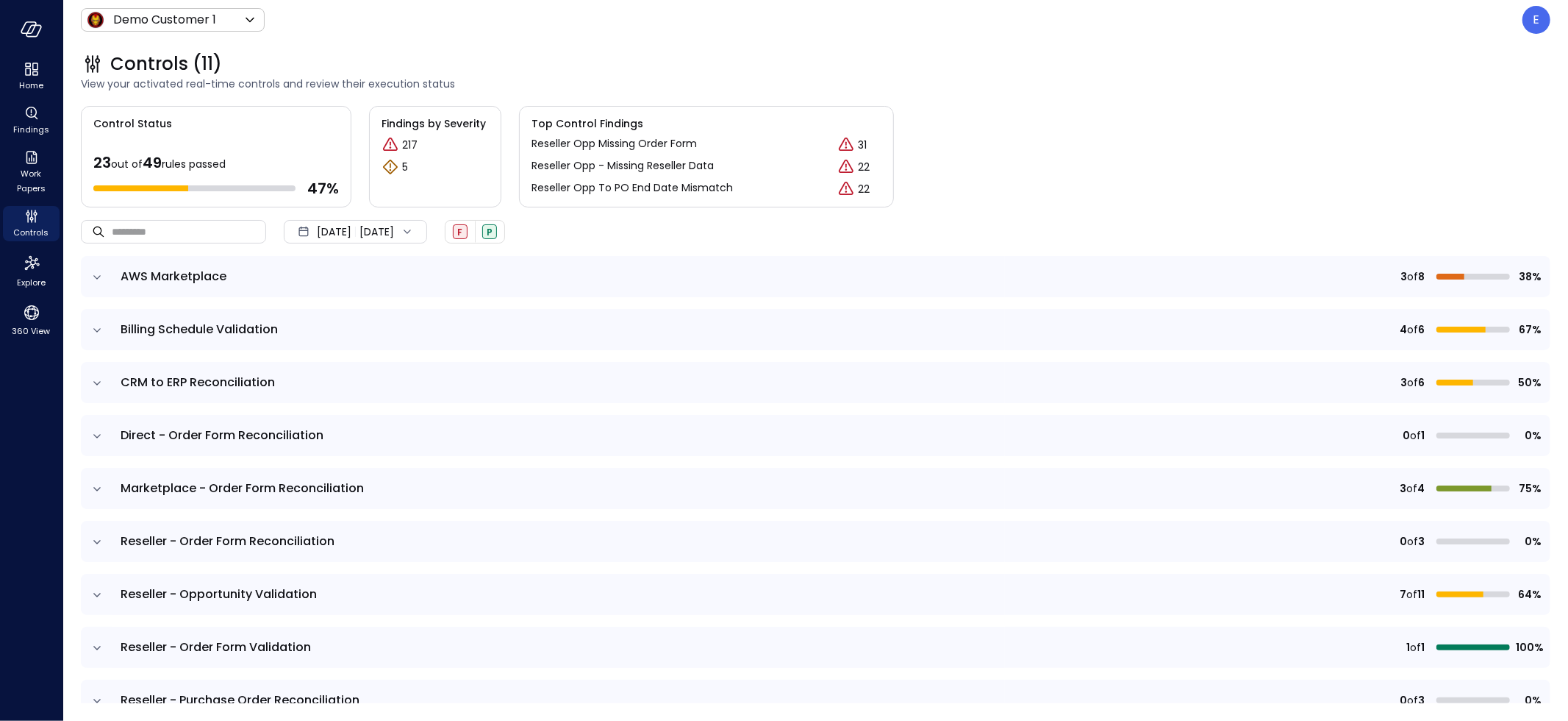
click at [98, 274] on icon "expand row" at bounding box center [97, 277] width 15 height 15
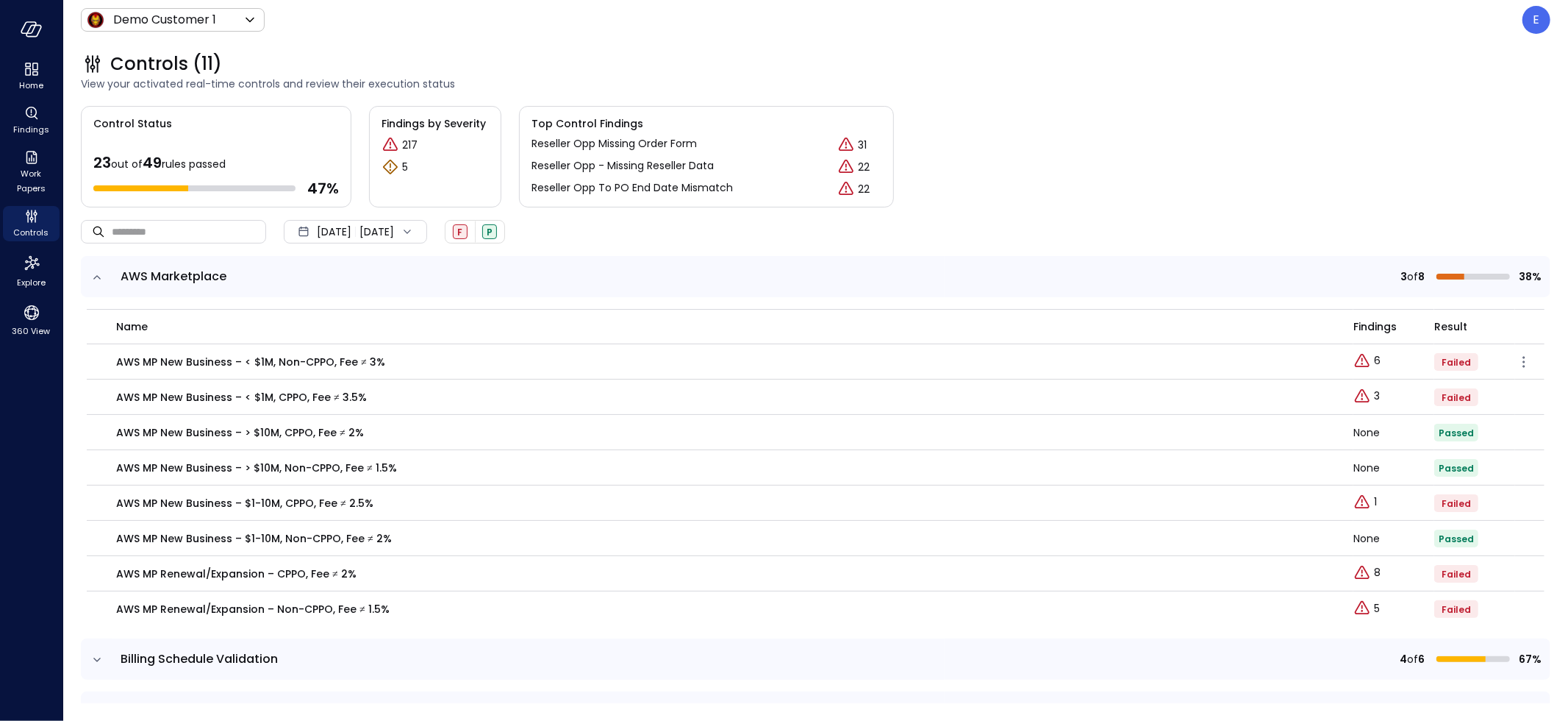
drag, startPoint x: 119, startPoint y: 363, endPoint x: 383, endPoint y: 360, distance: 264.0
click at [383, 360] on div "AWS MP New Business – < $1M, Non-CPPO, Fee ≠ 3%" at bounding box center [726, 362] width 1219 height 16
click at [1361, 360] on link "6" at bounding box center [1366, 361] width 27 height 18
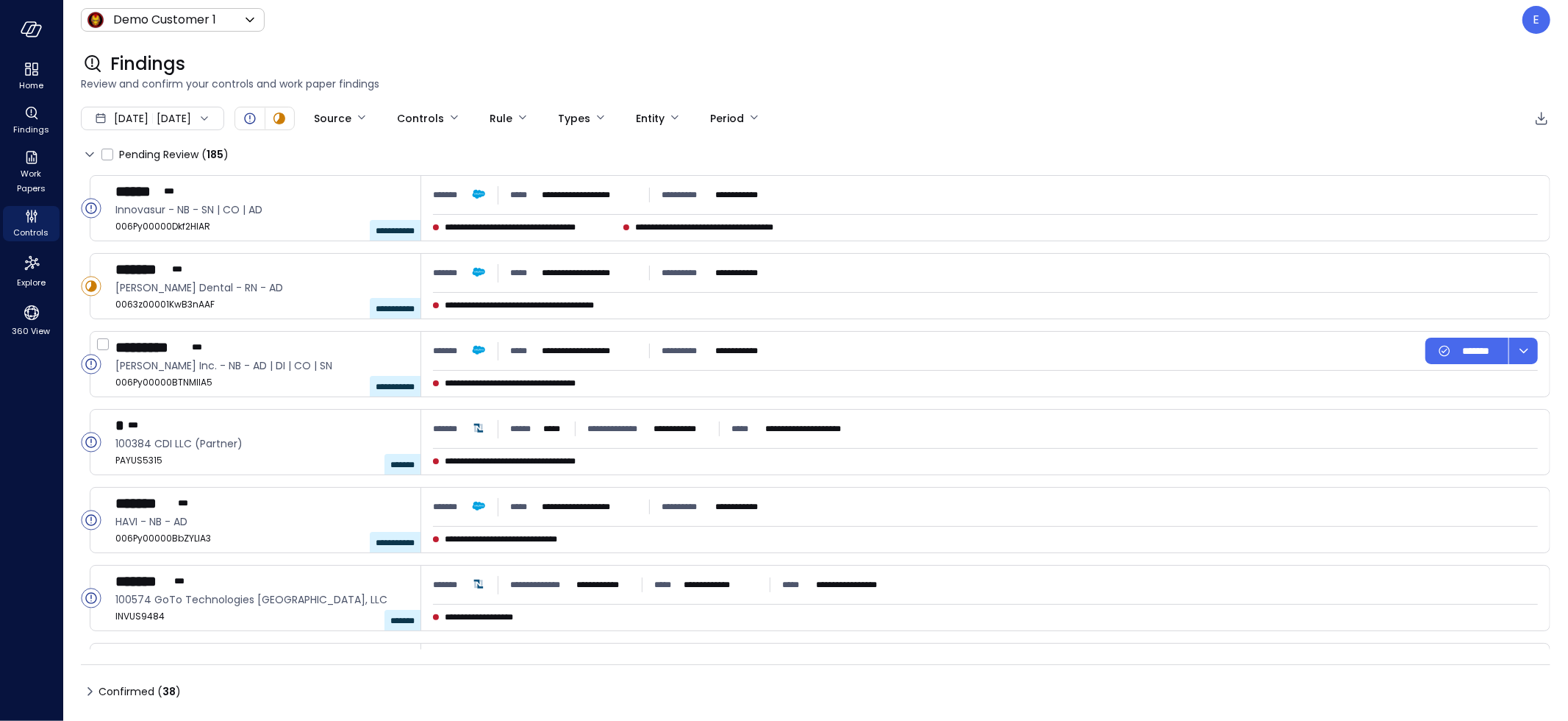
type input "****"
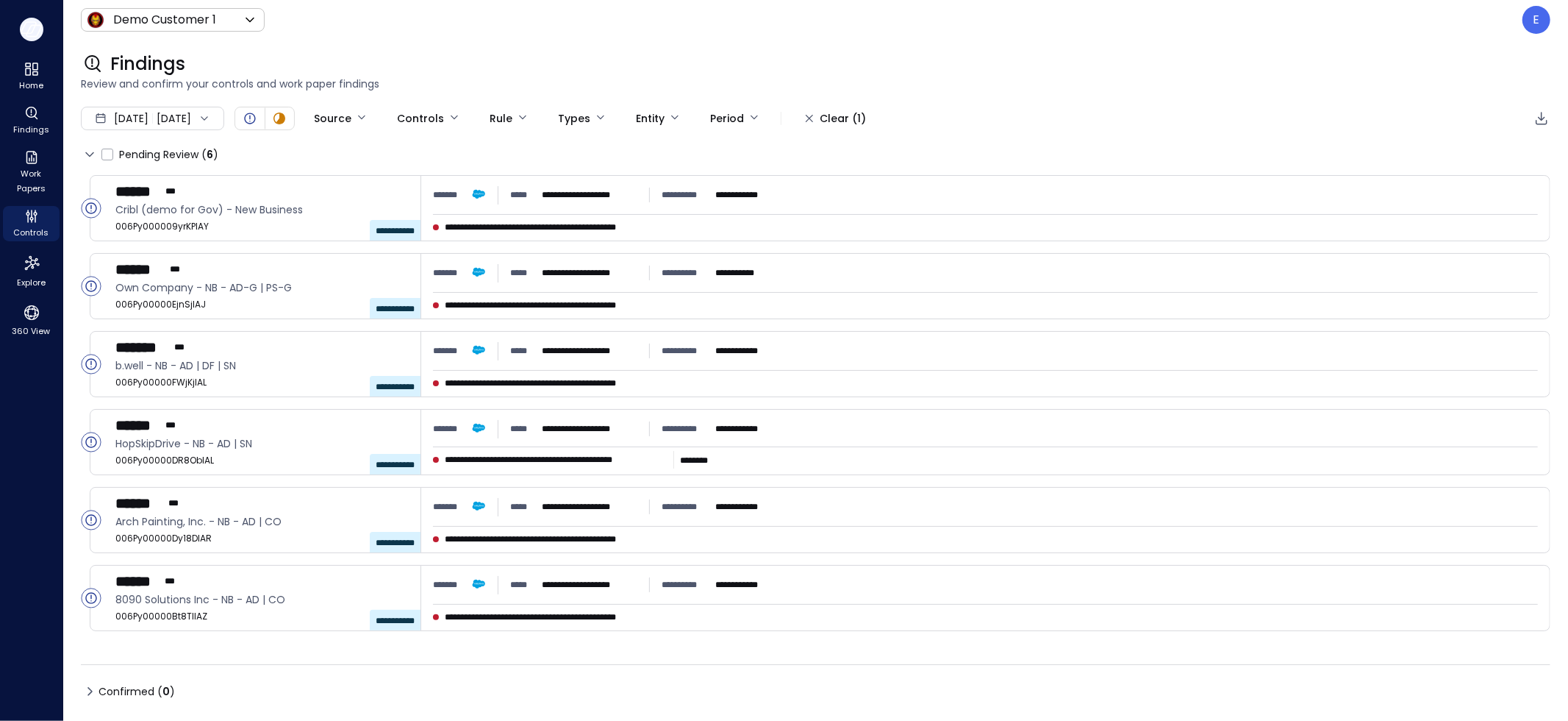
click at [35, 20] on button "button" at bounding box center [32, 29] width 24 height 24
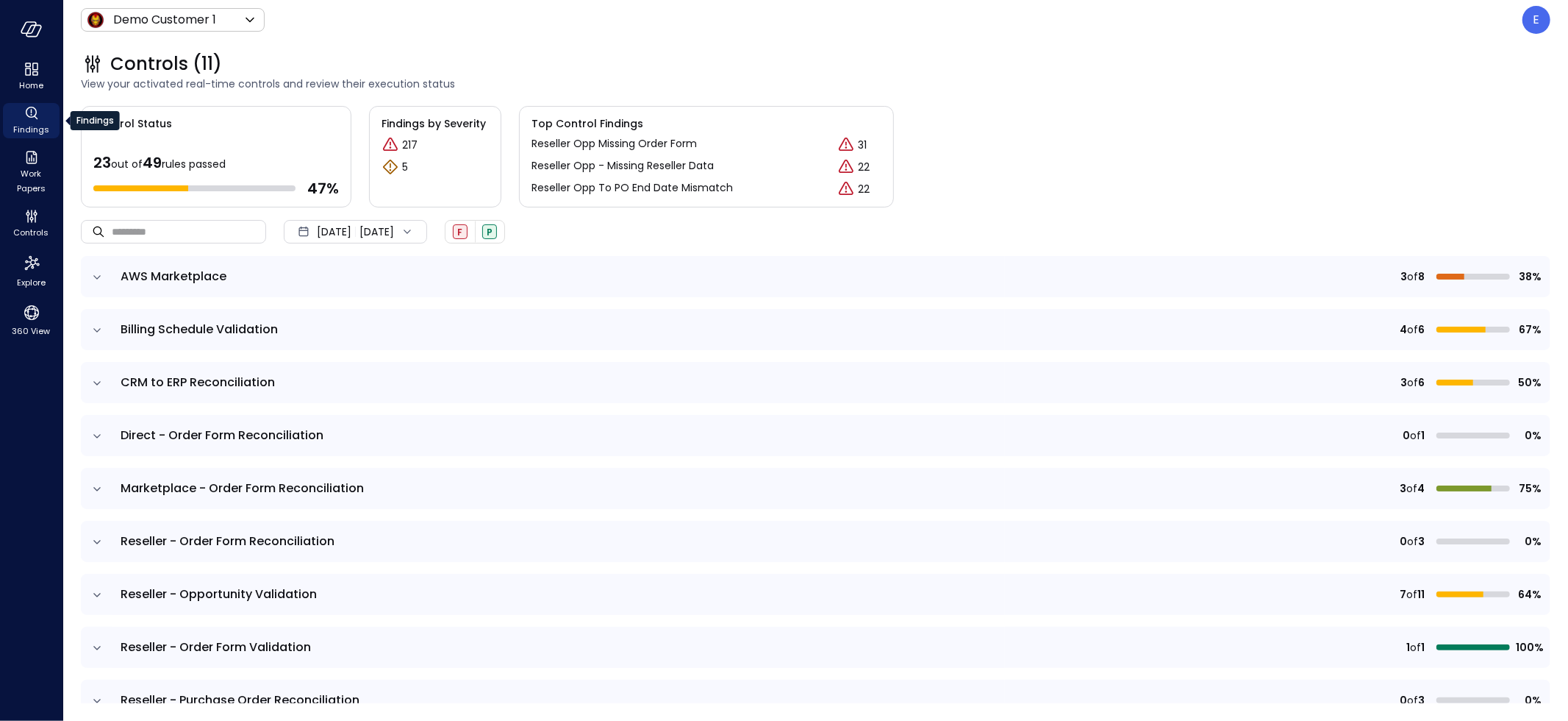
click at [26, 118] on icon "Findings" at bounding box center [32, 113] width 18 height 18
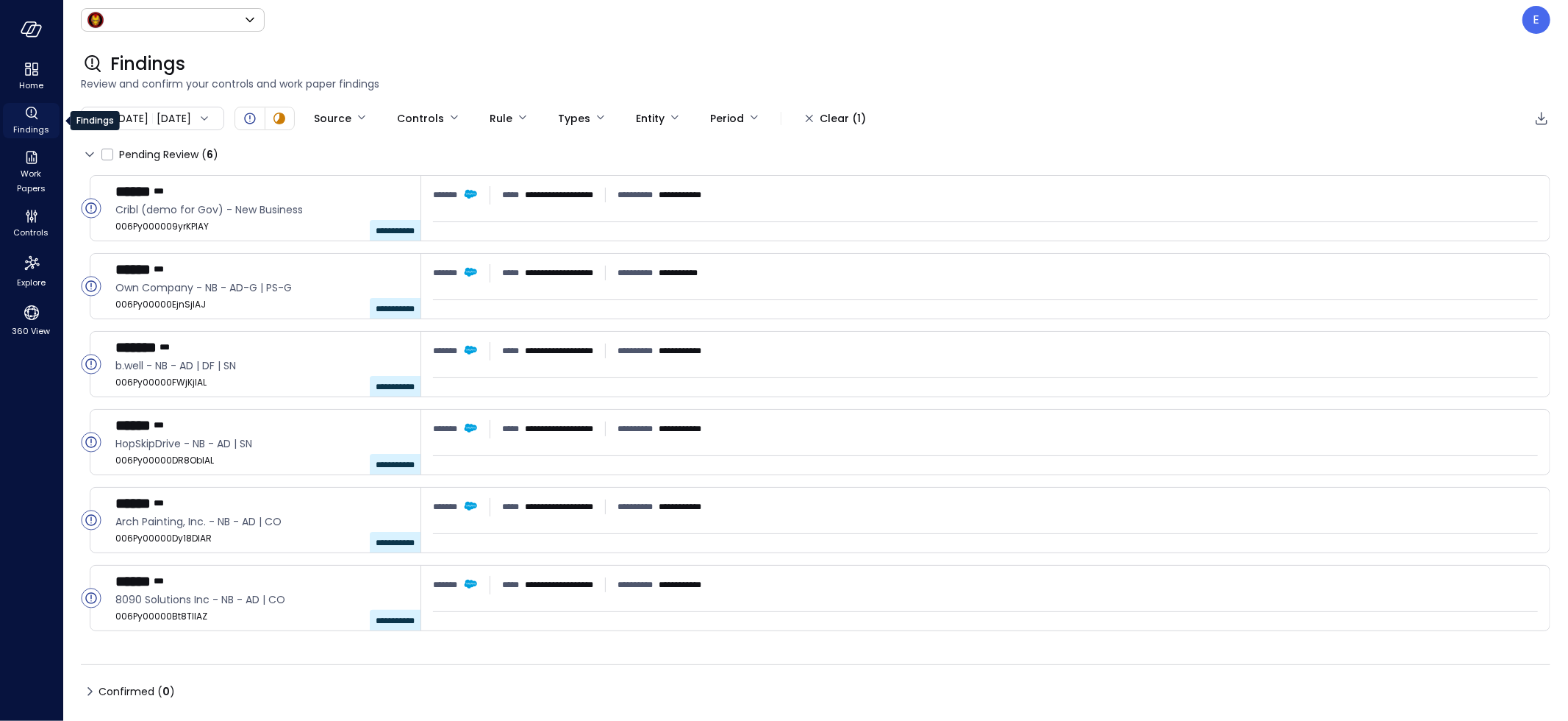
type input "*****"
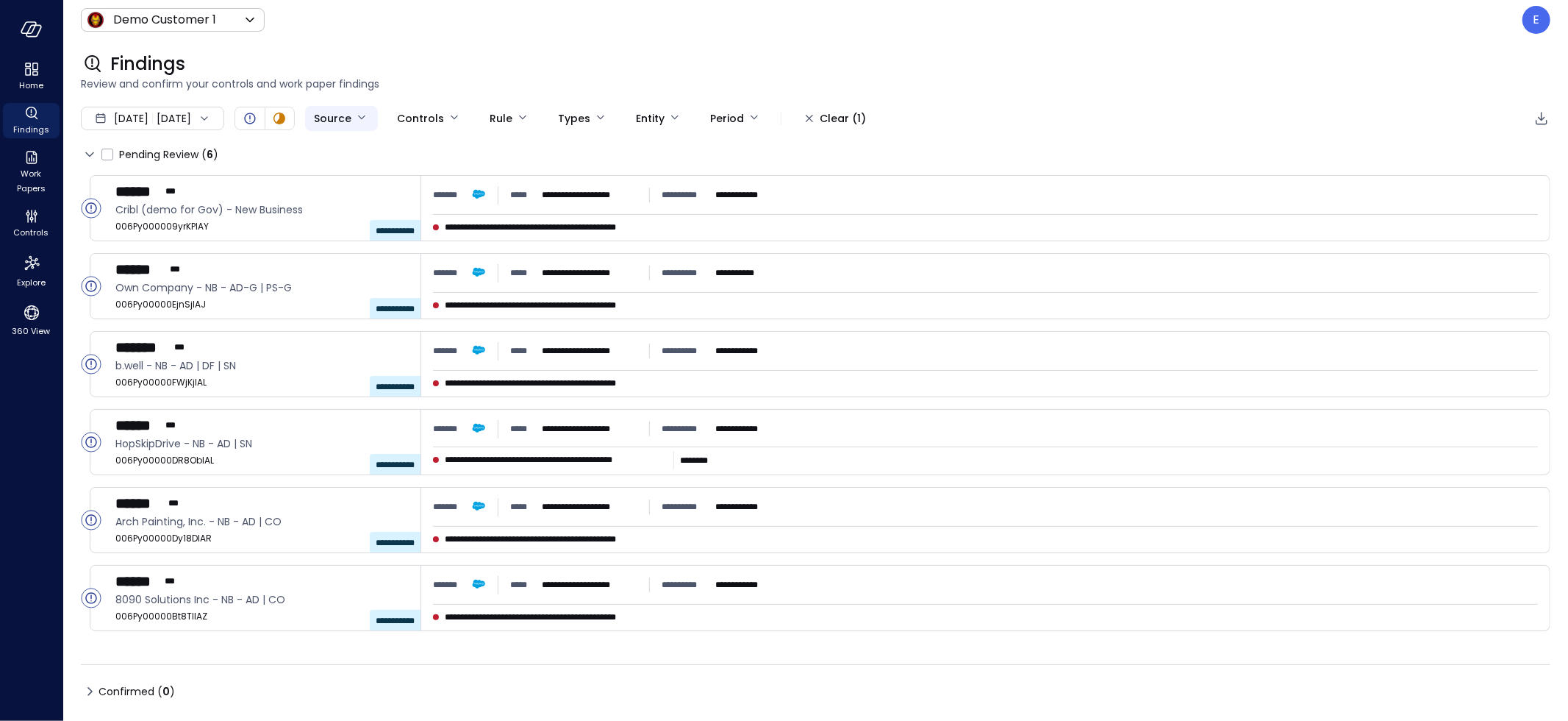
click at [403, 117] on body "**********" at bounding box center [784, 360] width 1568 height 721
click at [418, 225] on span "Salesforce" at bounding box center [437, 225] width 103 height 15
type input "**********"
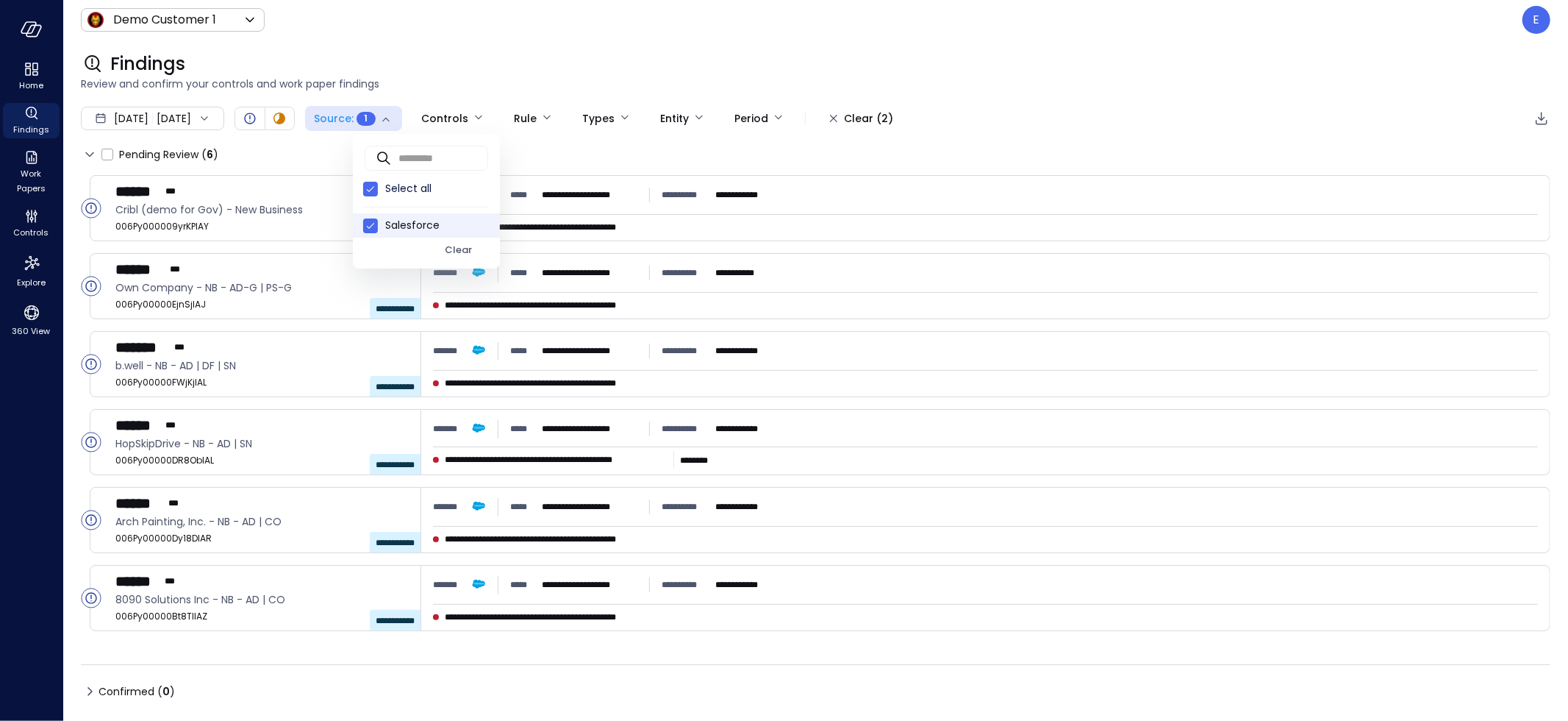
click at [577, 118] on div at bounding box center [784, 360] width 1568 height 721
click at [654, 118] on body "**********" at bounding box center [784, 360] width 1568 height 721
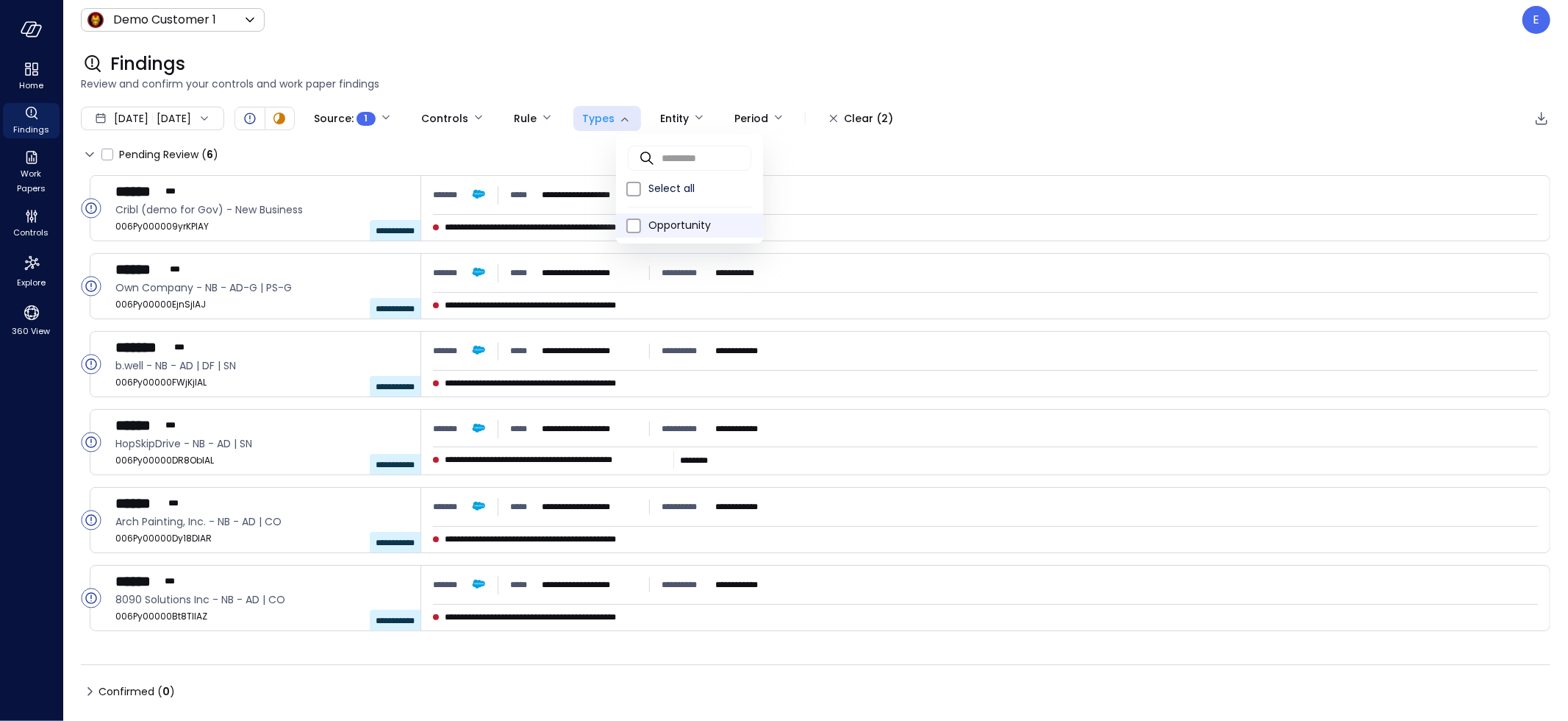
click at [691, 219] on span "Opportunity" at bounding box center [700, 225] width 103 height 15
type input "***"
click at [432, 150] on div at bounding box center [784, 360] width 1568 height 721
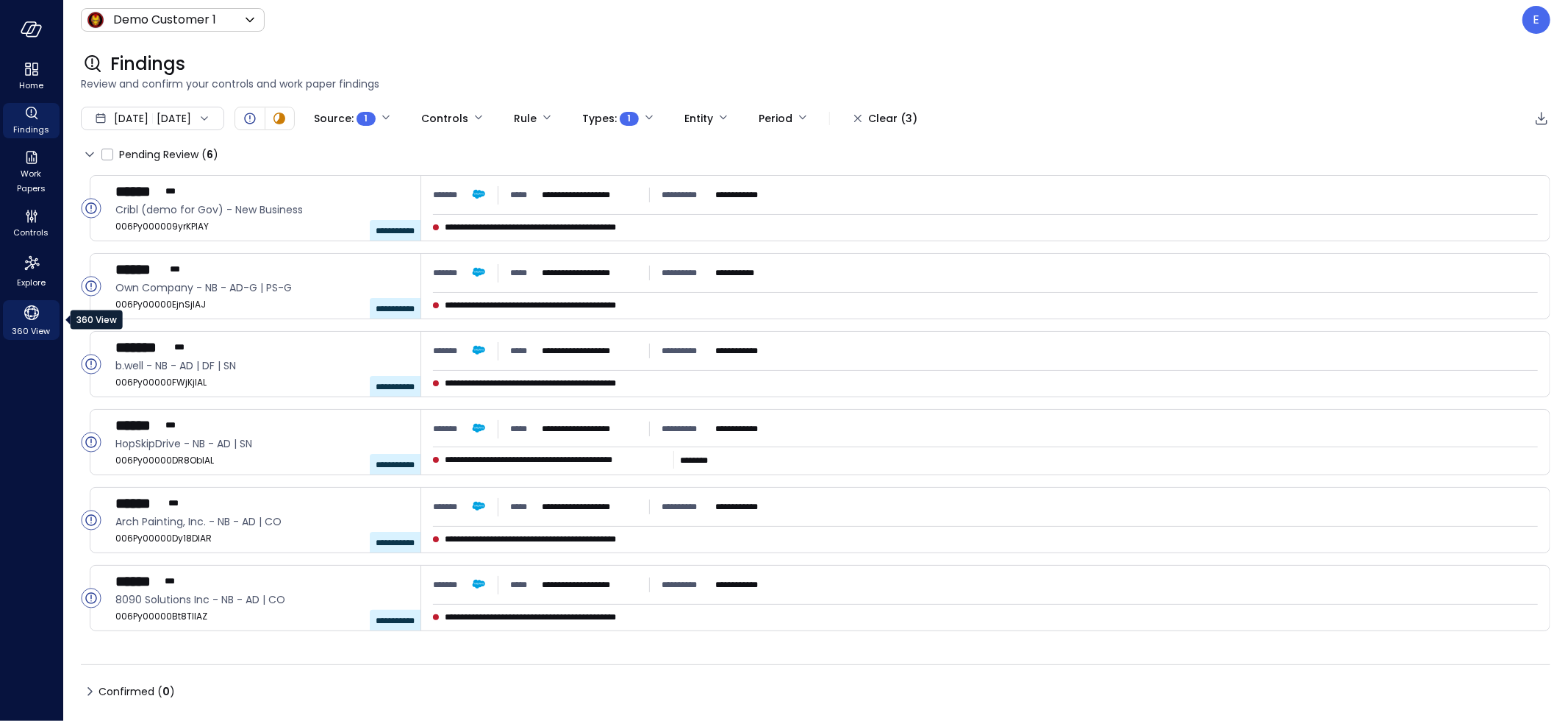
click at [28, 317] on icon "360 View" at bounding box center [32, 313] width 22 height 22
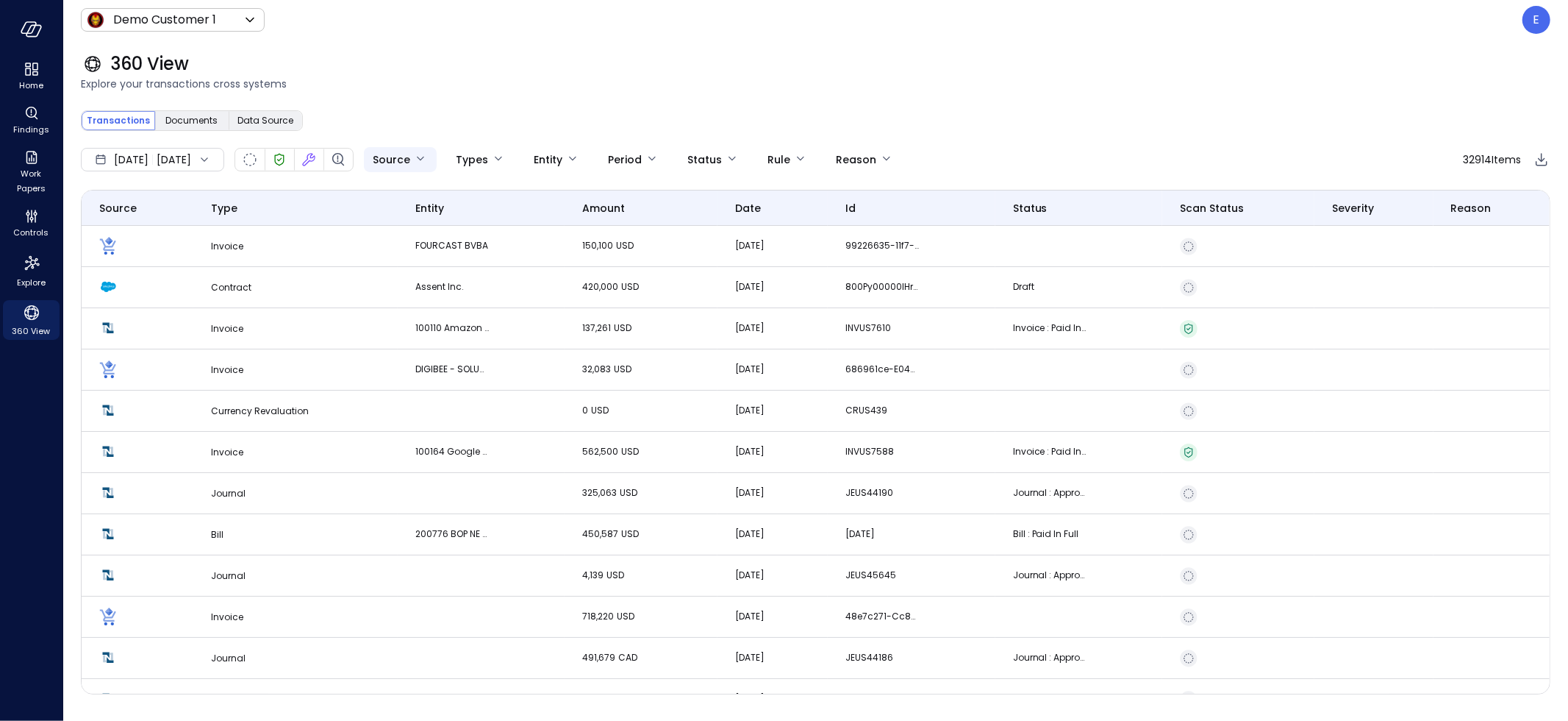
click at [457, 157] on body "Home Findings Work Papers Controls Explore 360 View Demo Customer 1 ***** ​ E 3…" at bounding box center [784, 360] width 1568 height 721
click at [540, 156] on div at bounding box center [784, 360] width 1568 height 721
click at [541, 157] on body "Home Findings Work Papers Controls Explore 360 View Demo Customer 1 ***** ​ E 3…" at bounding box center [784, 360] width 1568 height 721
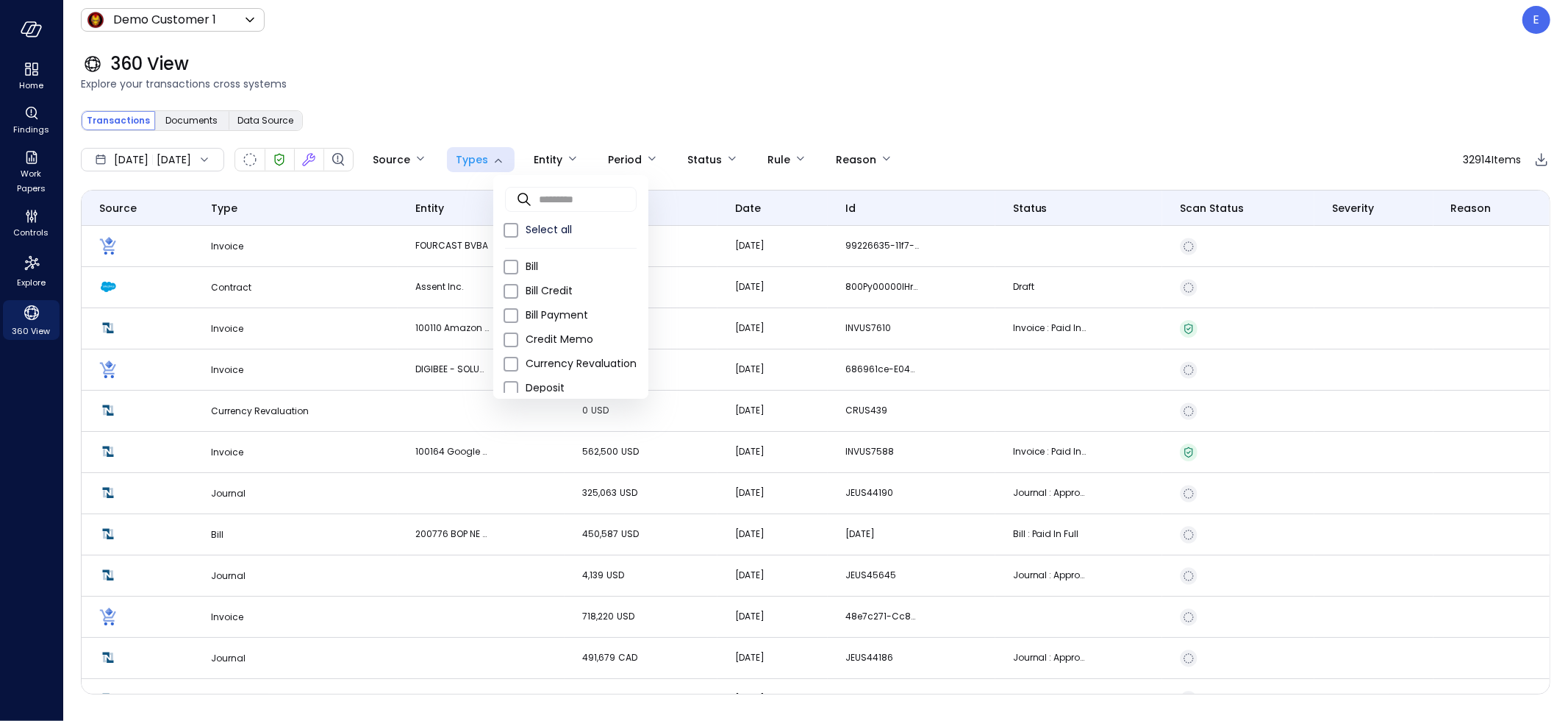
click at [535, 99] on div at bounding box center [784, 360] width 1568 height 721
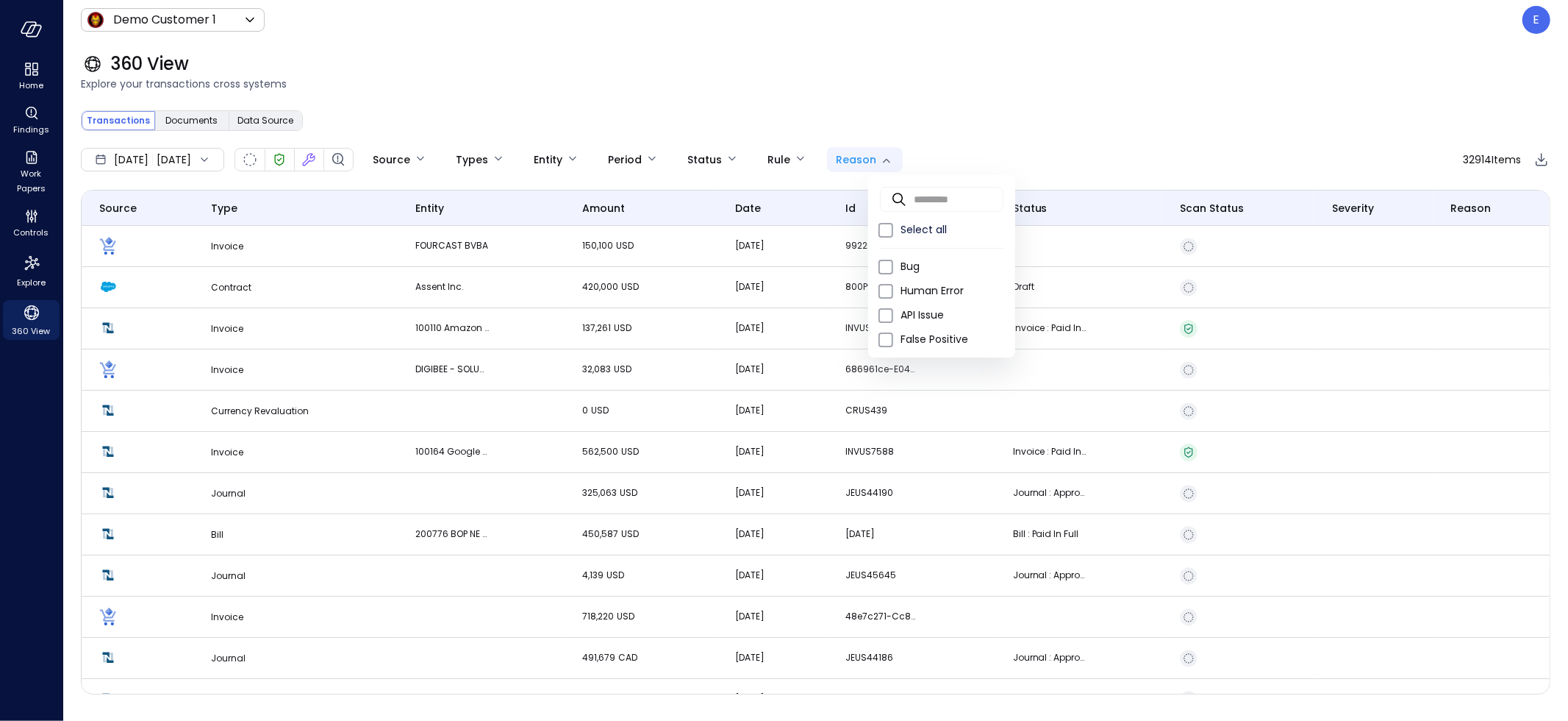
click at [921, 163] on body "Home Findings Work Papers Controls Explore 360 View Demo Customer 1 ***** ​ E 3…" at bounding box center [784, 360] width 1568 height 721
click at [388, 157] on div at bounding box center [784, 360] width 1568 height 721
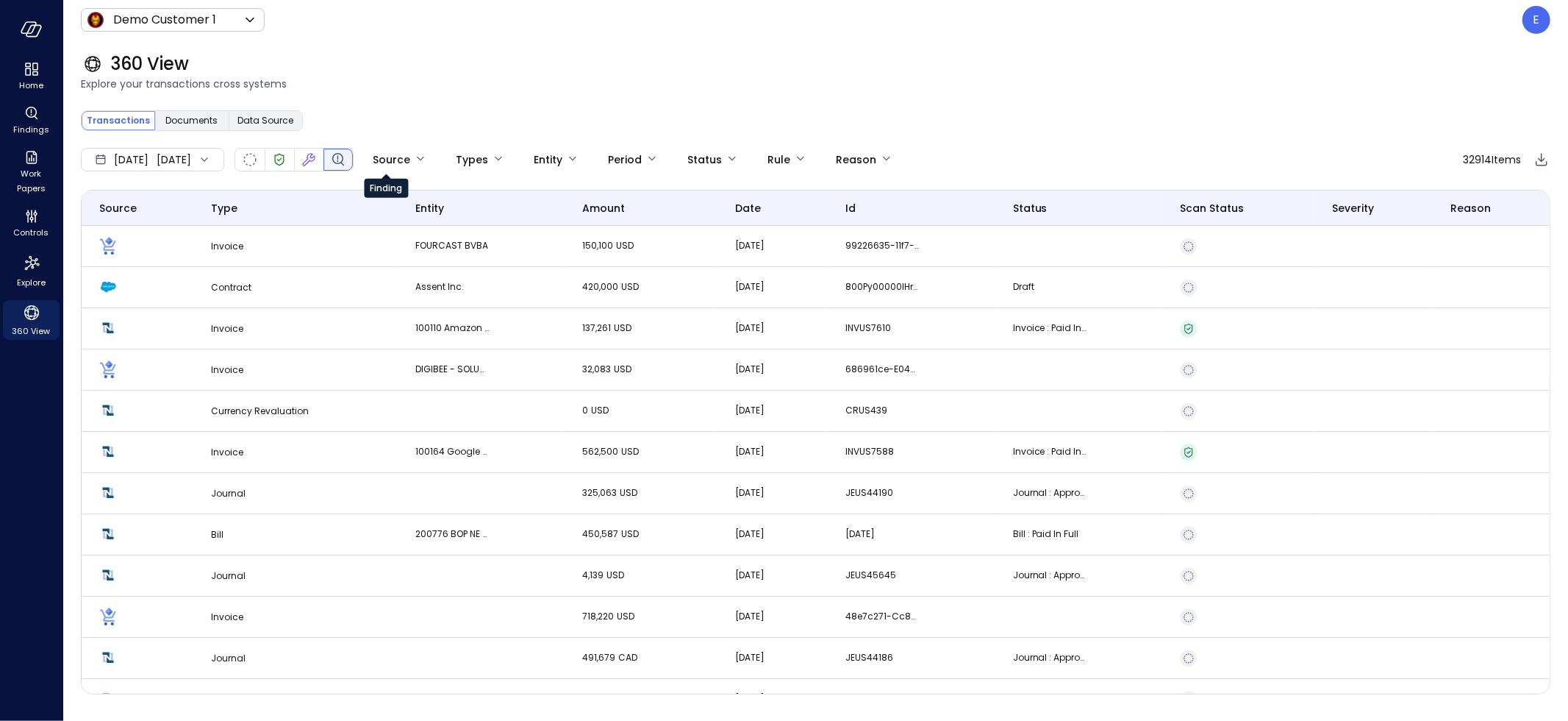
click at [347, 160] on icon "Finding" at bounding box center [338, 160] width 18 height 18
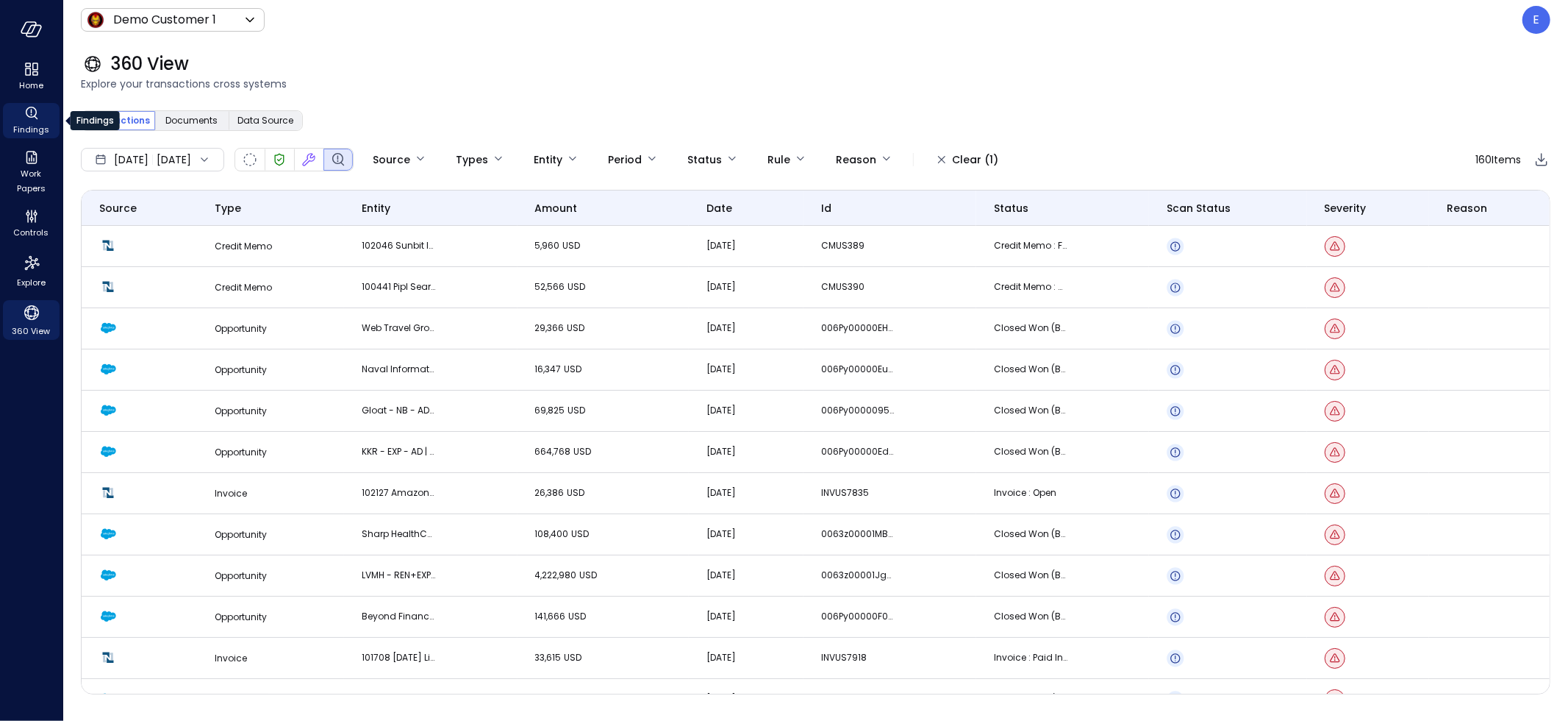
click at [34, 115] on icon "Findings" at bounding box center [32, 113] width 18 height 18
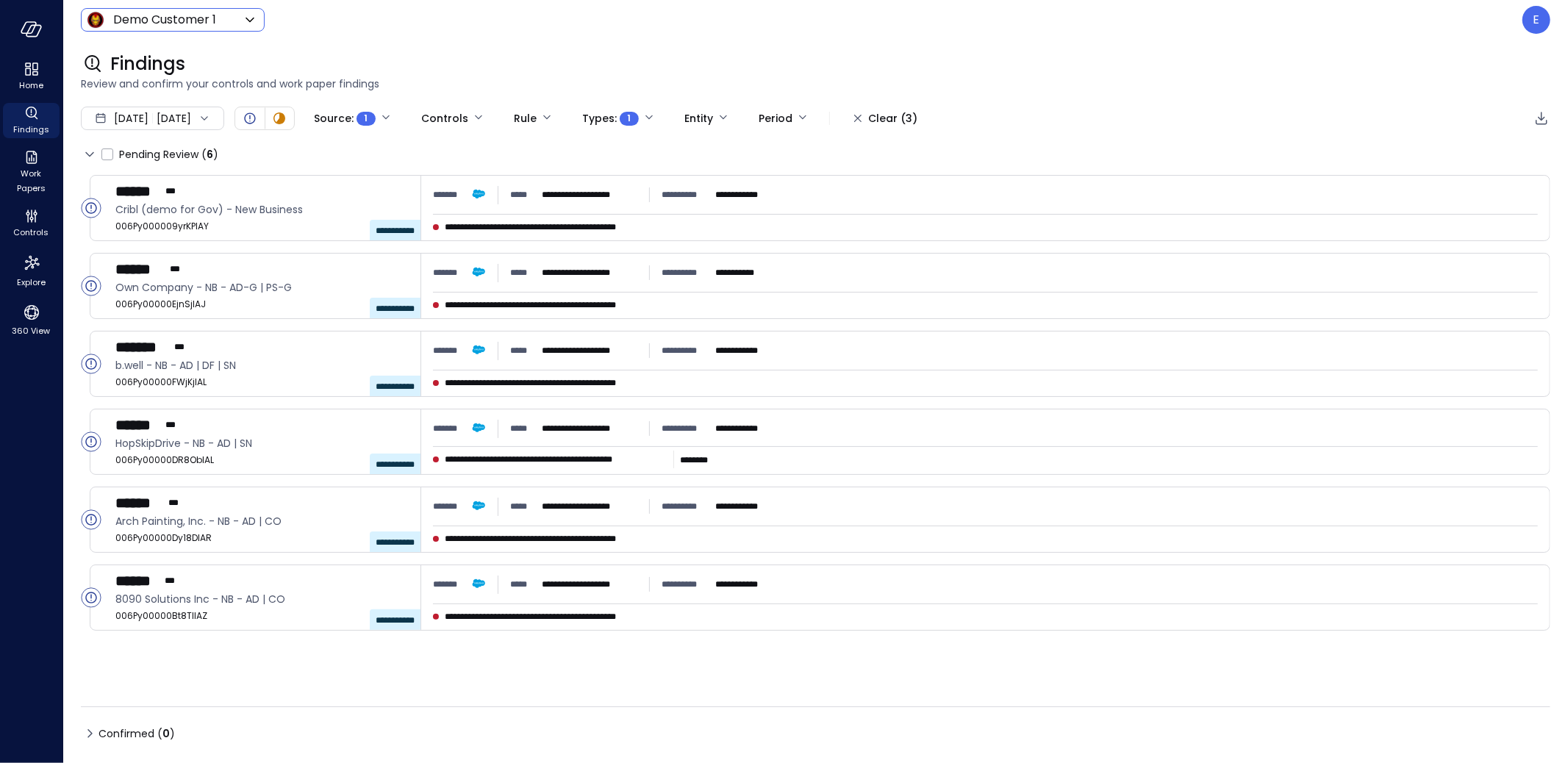
click at [153, 21] on body "**********" at bounding box center [784, 381] width 1568 height 763
click at [160, 129] on span "Hippo All" at bounding box center [171, 138] width 146 height 18
type input "*******"
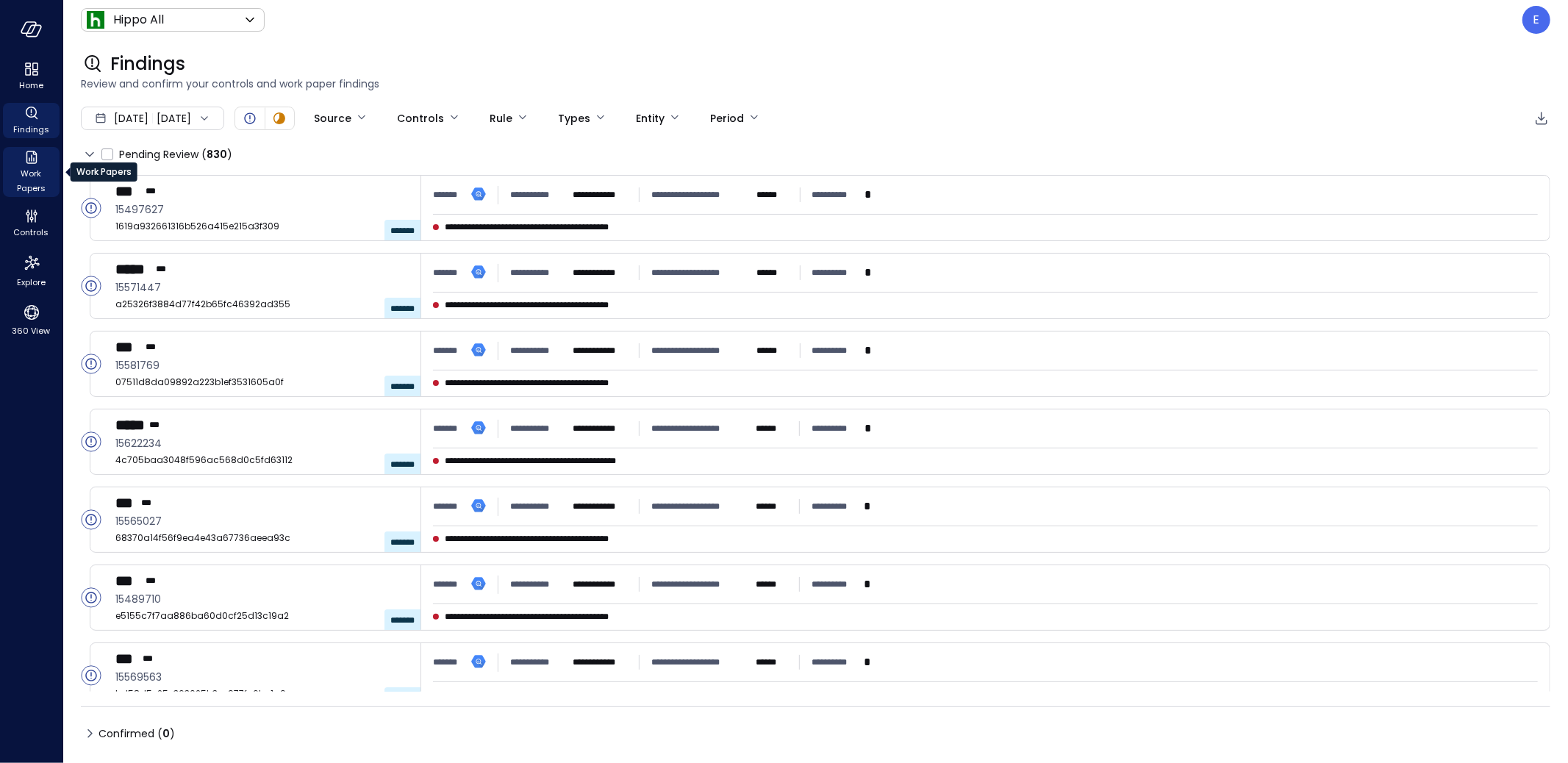
click at [32, 160] on icon "Work Papers" at bounding box center [32, 157] width 18 height 18
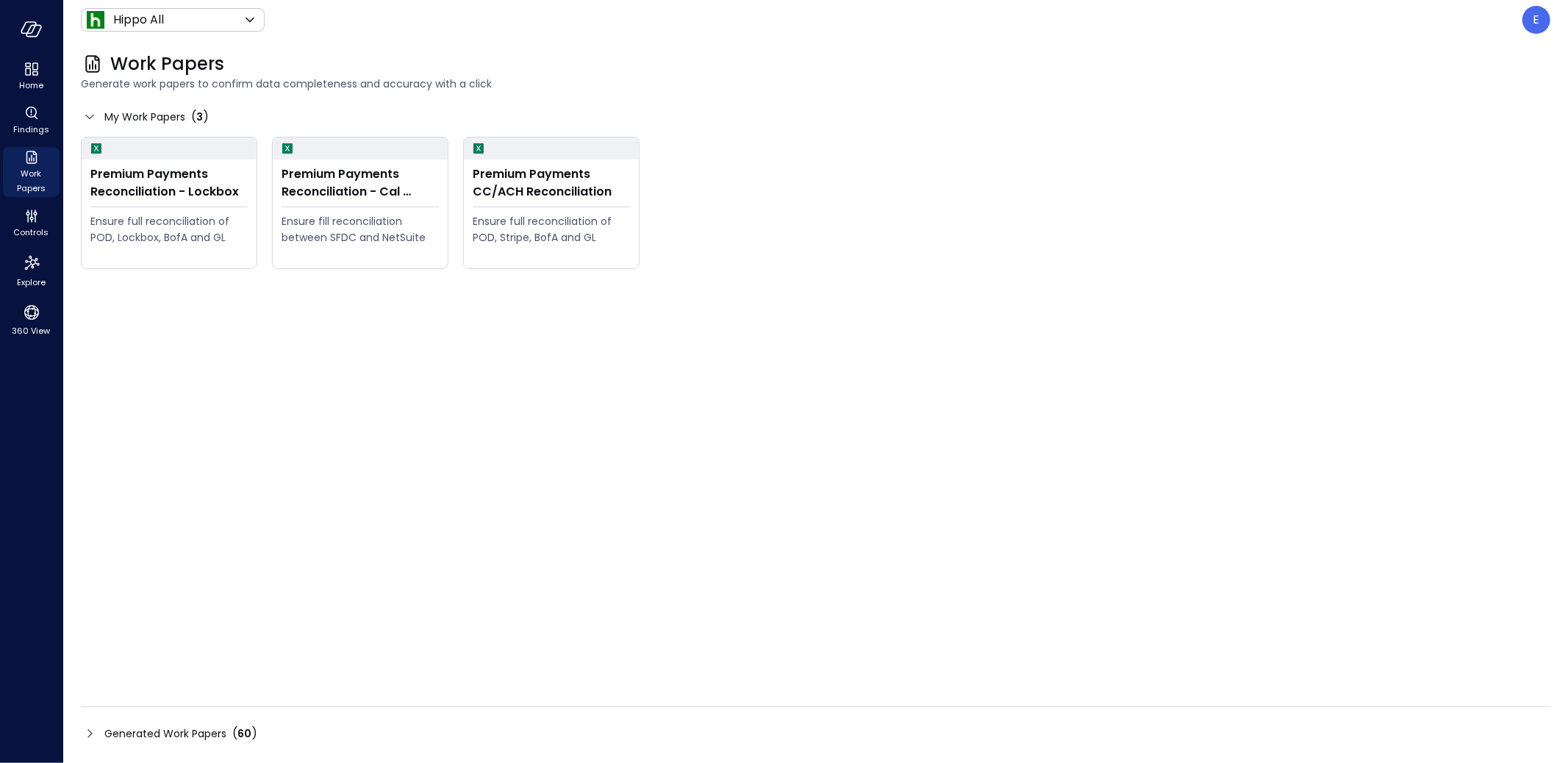
click at [174, 734] on span "Generated Work Papers" at bounding box center [165, 734] width 122 height 16
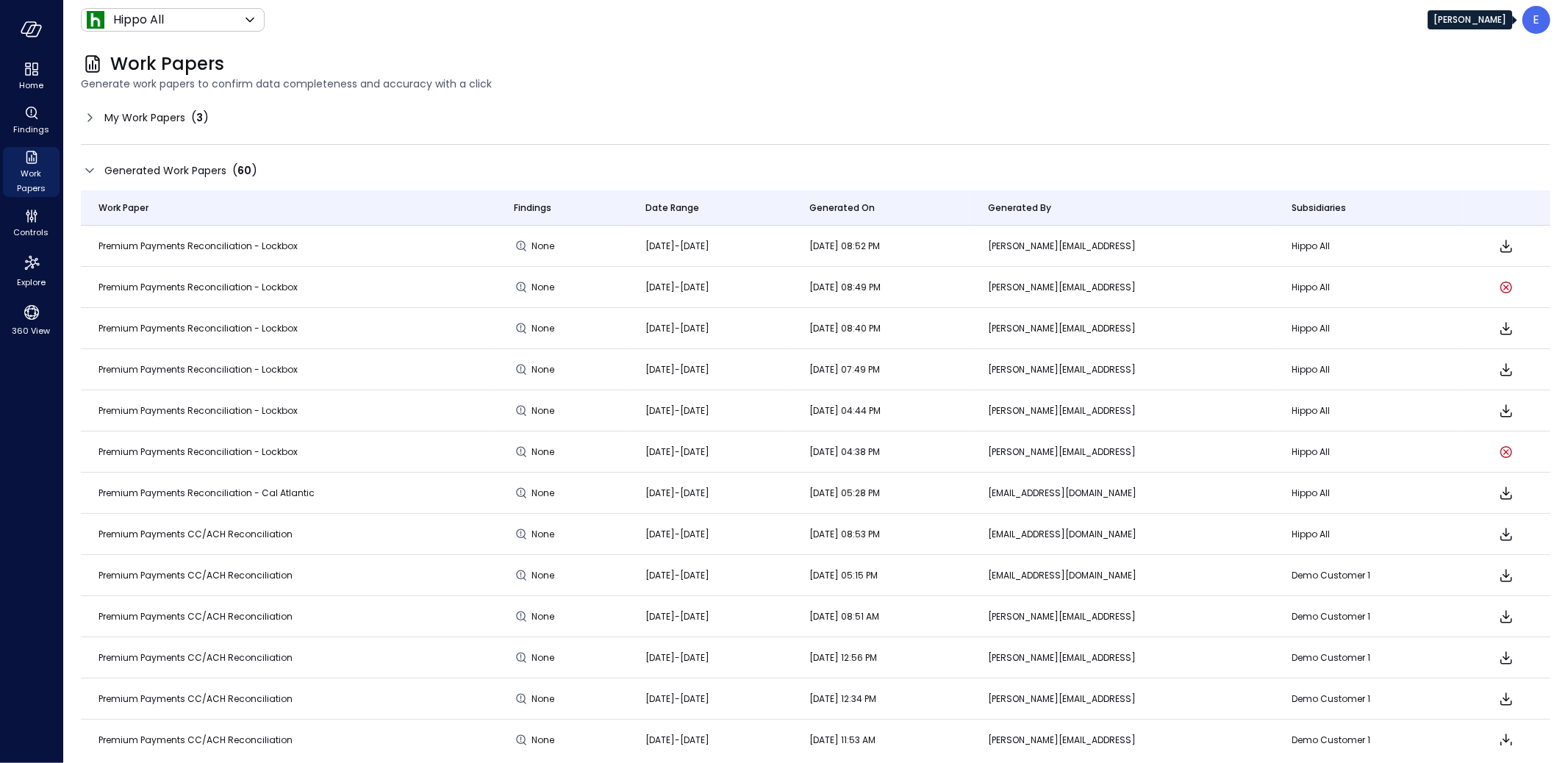
click at [1536, 22] on p "E" at bounding box center [1536, 20] width 7 height 18
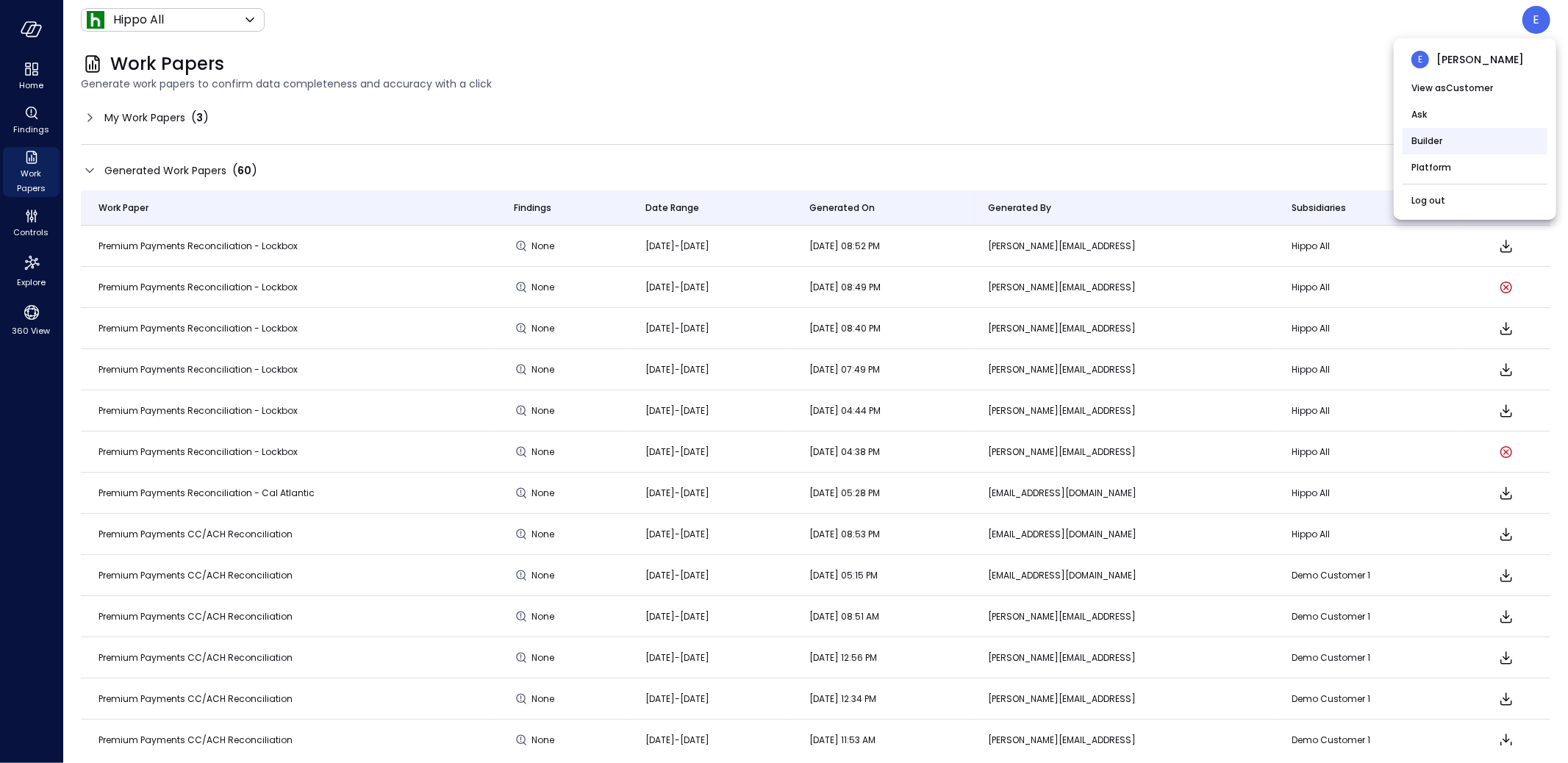
click at [1453, 139] on li "Builder" at bounding box center [1475, 141] width 145 height 26
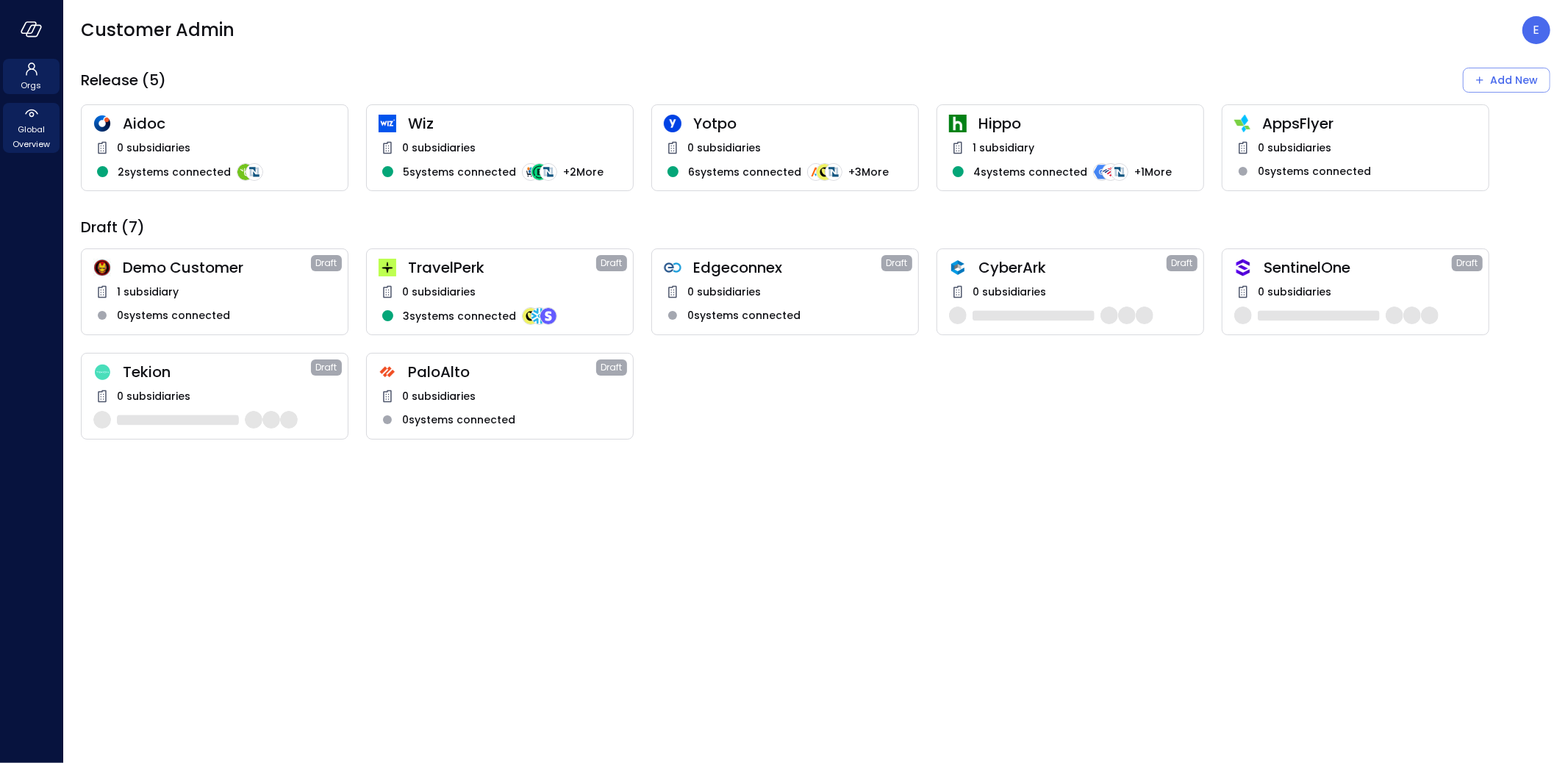
click at [36, 122] on span "Global Overview" at bounding box center [31, 137] width 45 height 29
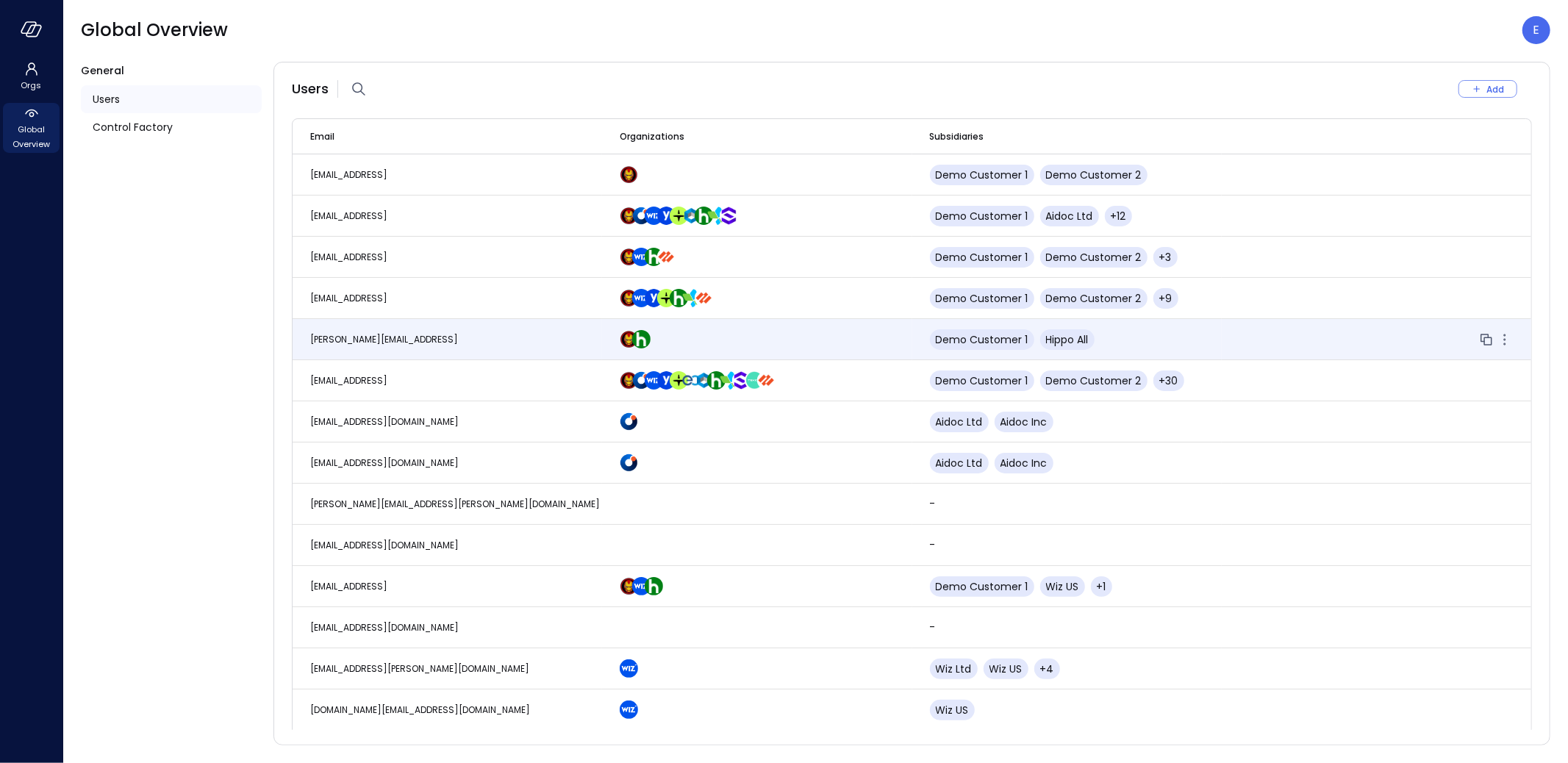
click at [385, 346] on td "[PERSON_NAME][EMAIL_ADDRESS]" at bounding box center [447, 340] width 310 height 41
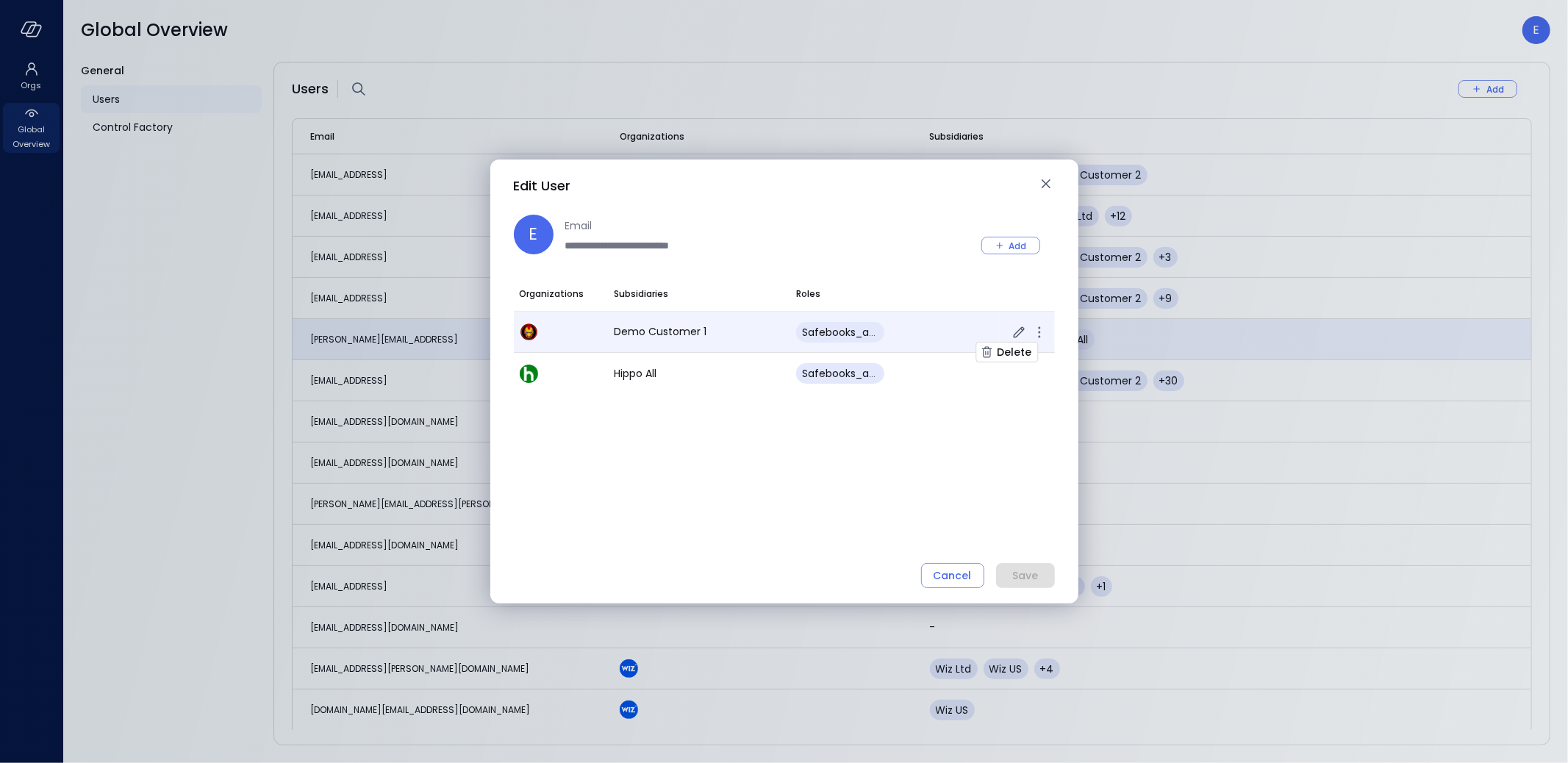
click at [1041, 332] on icon "button" at bounding box center [1039, 333] width 18 height 18
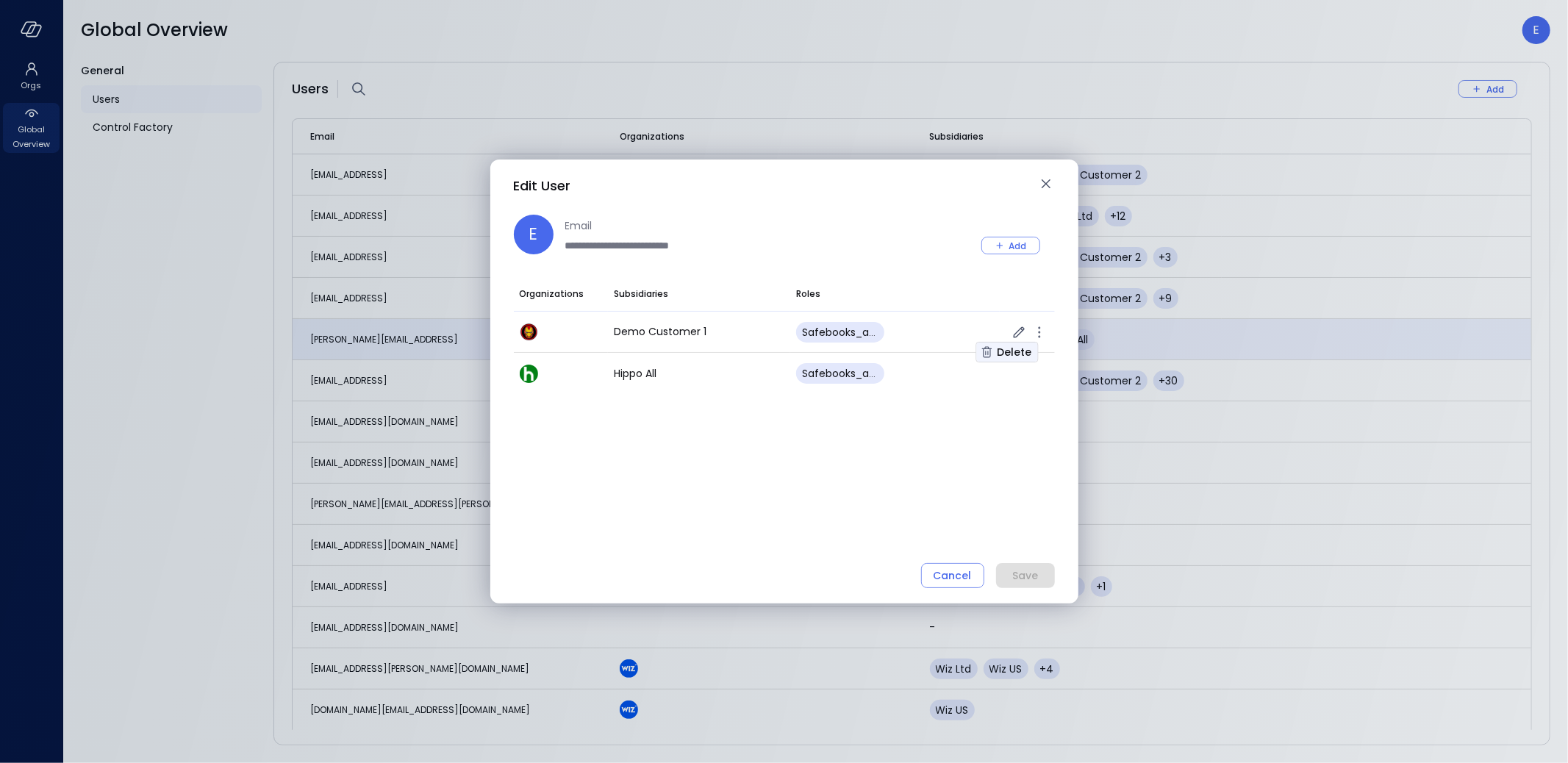
click at [1010, 354] on div "Delete" at bounding box center [1013, 352] width 35 height 18
click at [1014, 574] on div "Save" at bounding box center [1024, 576] width 26 height 18
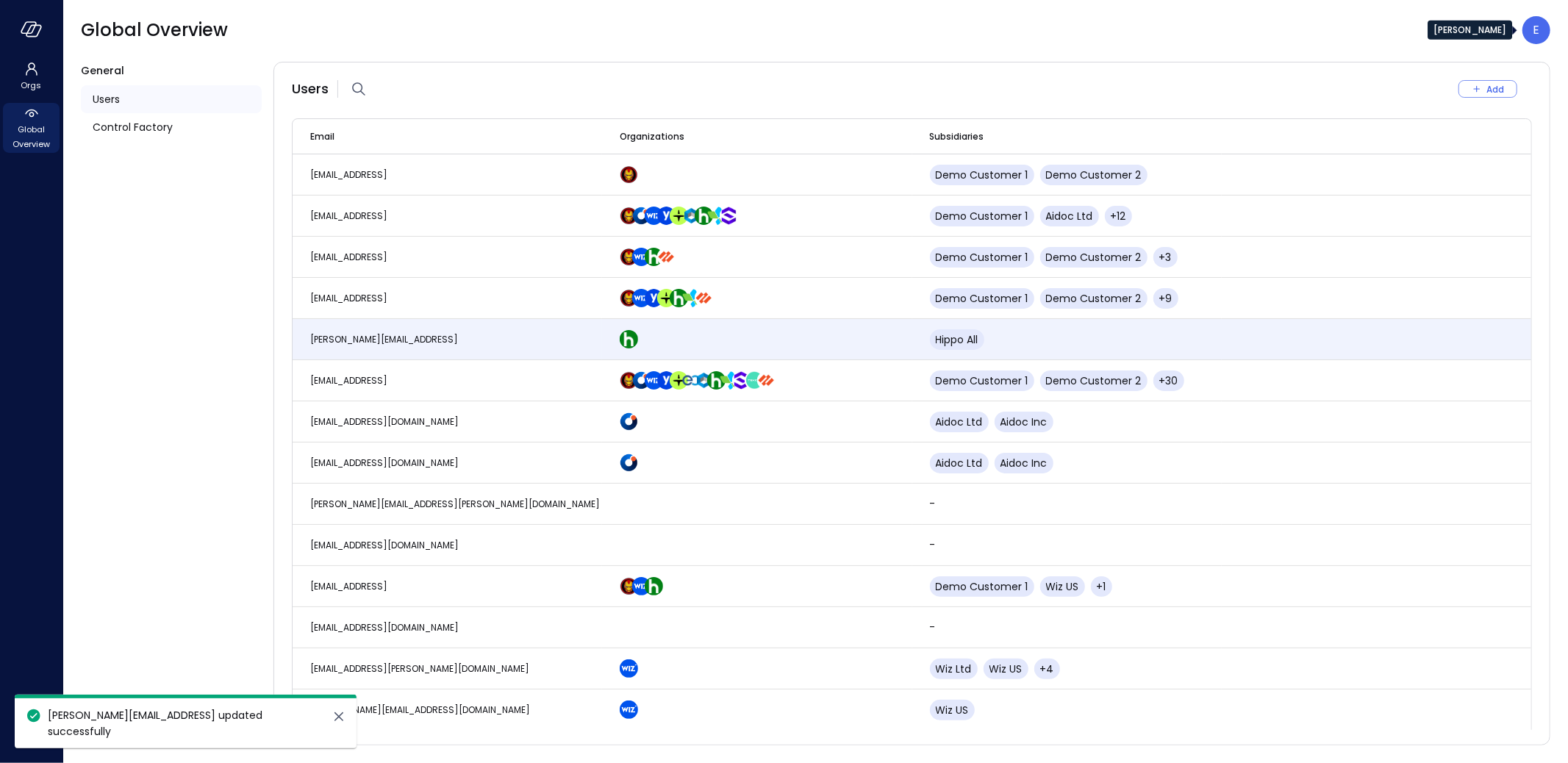
click at [1530, 29] on div "E" at bounding box center [1536, 30] width 28 height 28
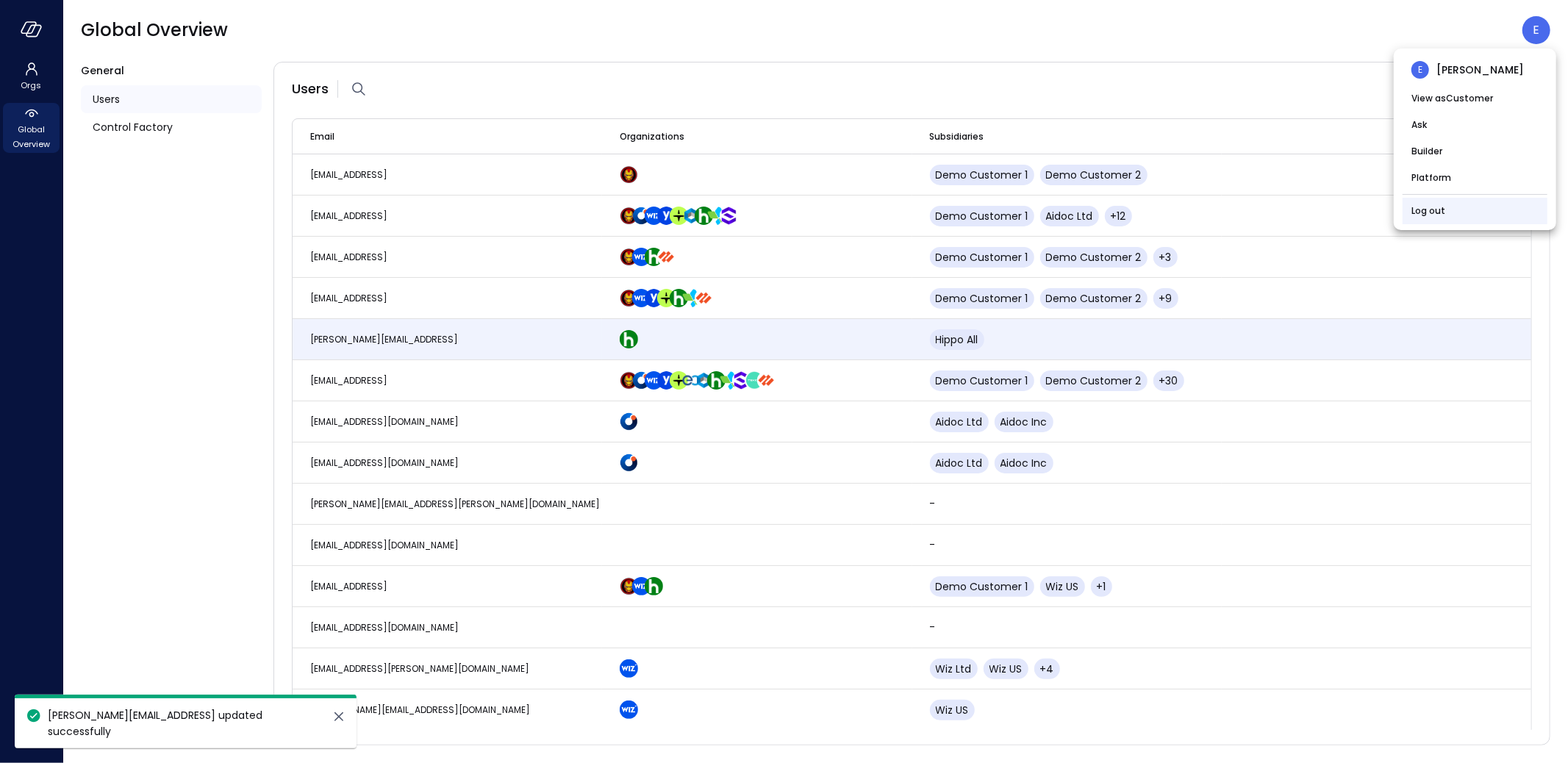
click at [1443, 210] on link "Log out" at bounding box center [1428, 211] width 34 height 15
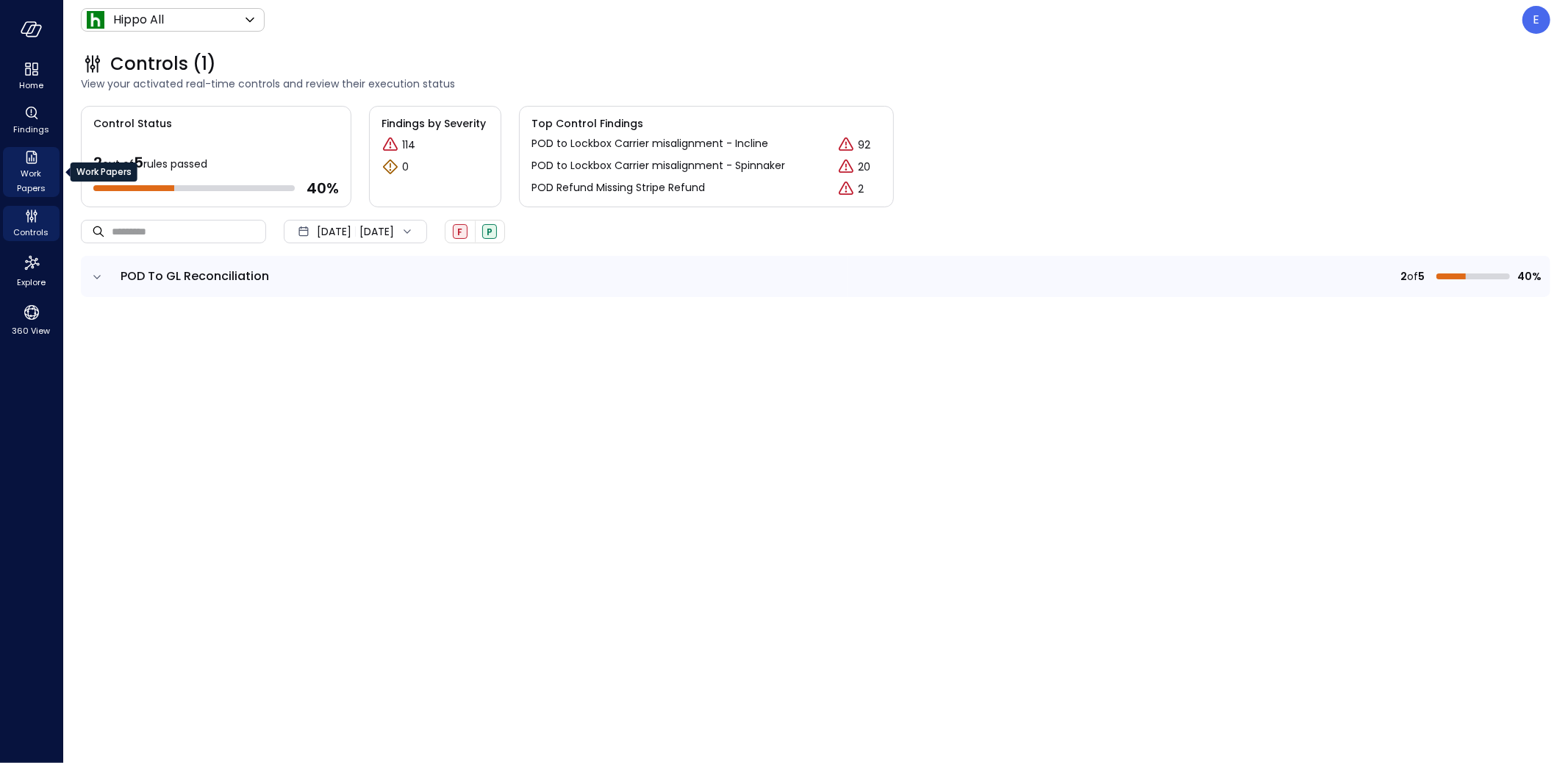
click at [26, 168] on span "Work Papers" at bounding box center [31, 181] width 45 height 29
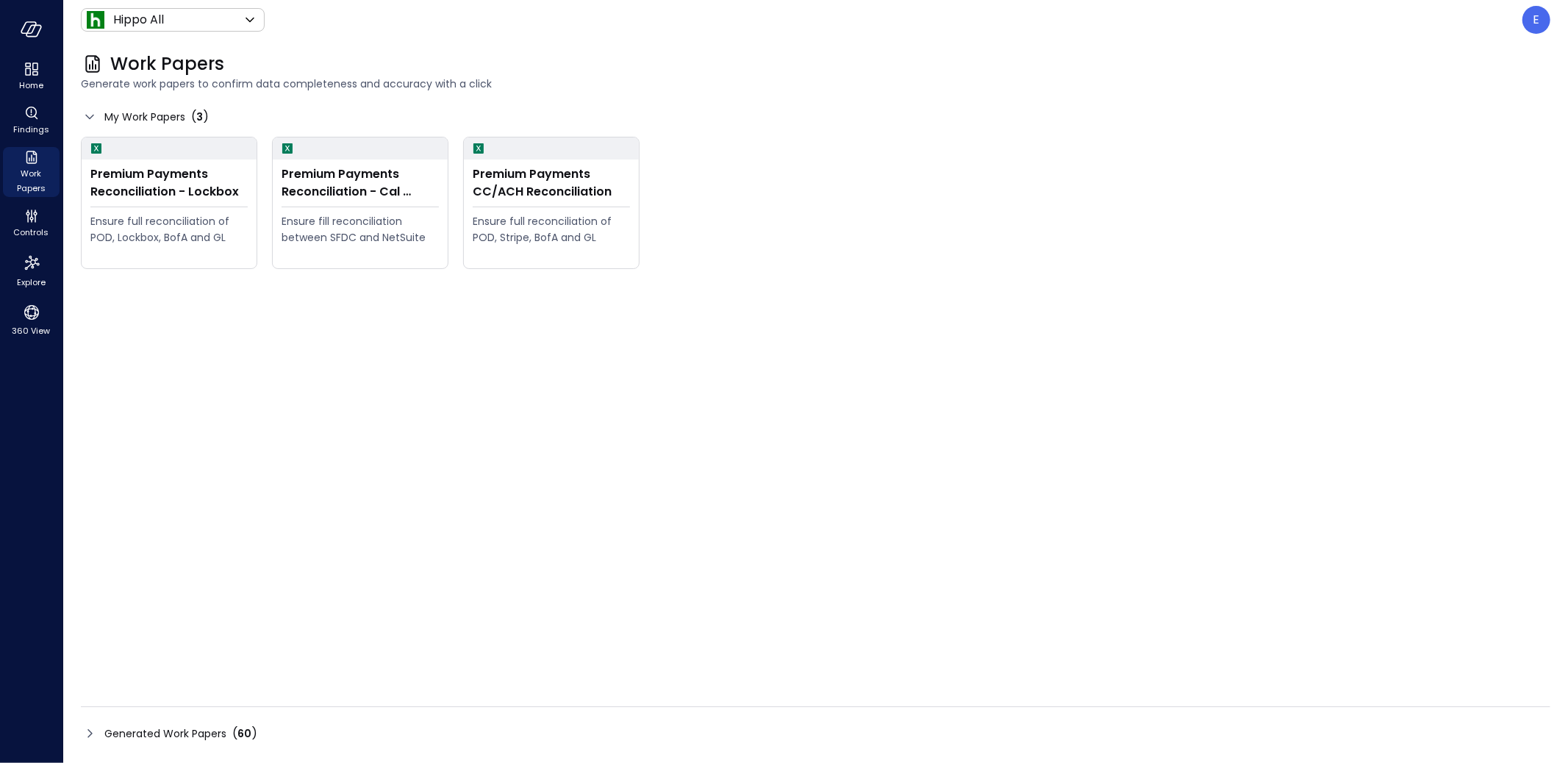
click at [144, 738] on span "Generated Work Papers" at bounding box center [165, 734] width 122 height 16
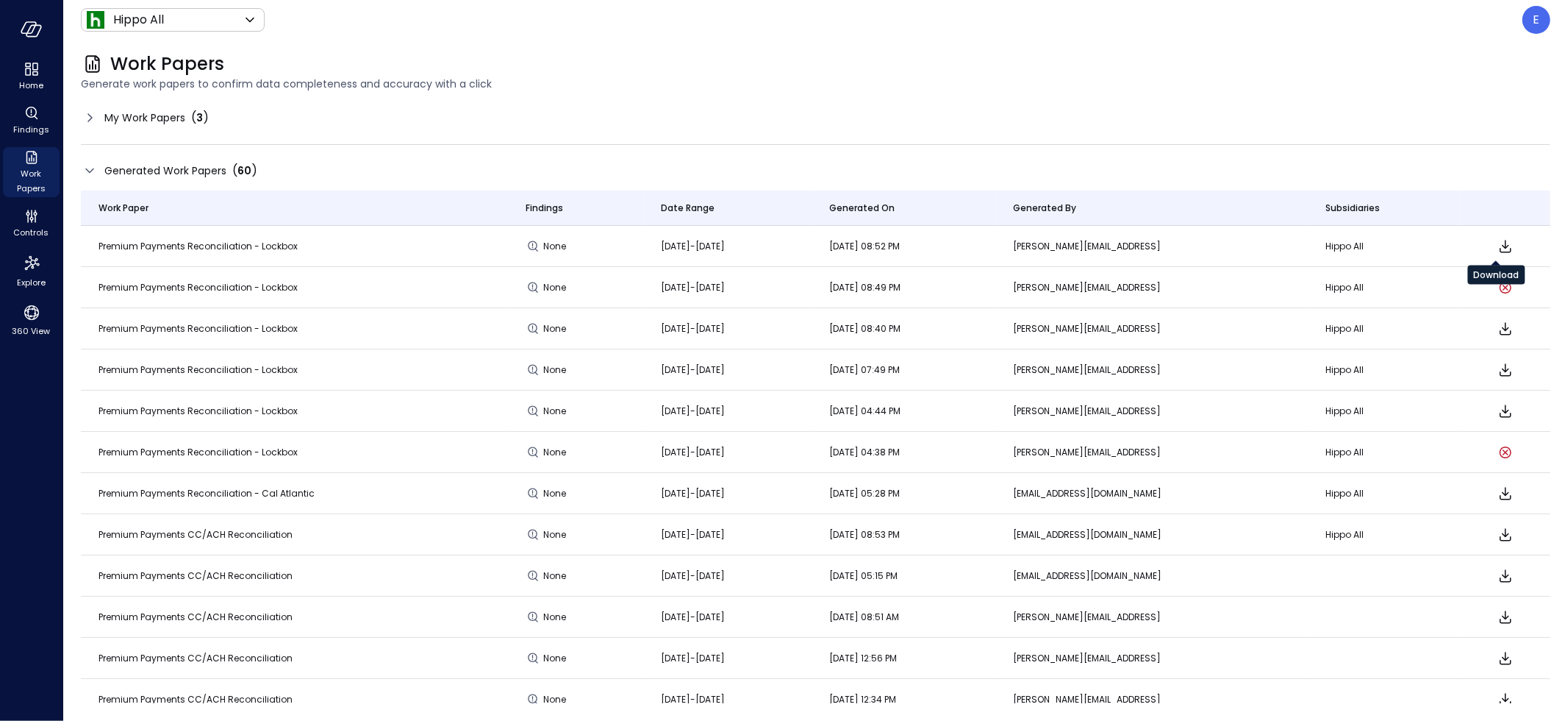
click at [1497, 249] on icon "Download" at bounding box center [1505, 246] width 18 height 18
